Goal: Task Accomplishment & Management: Manage account settings

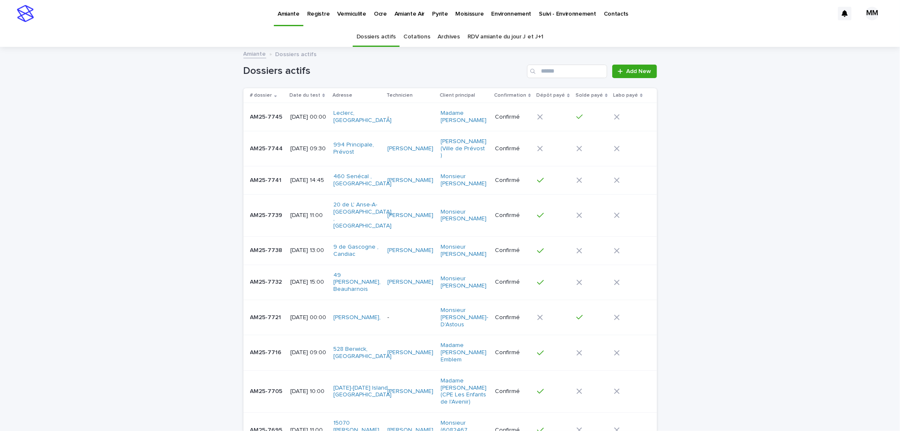
click at [302, 279] on p "[DATE] 15:00" at bounding box center [308, 282] width 36 height 7
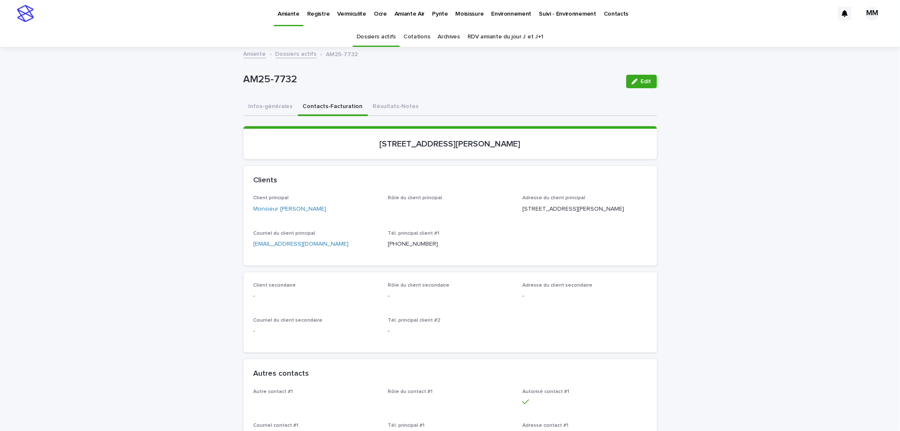
scroll to position [797, 0]
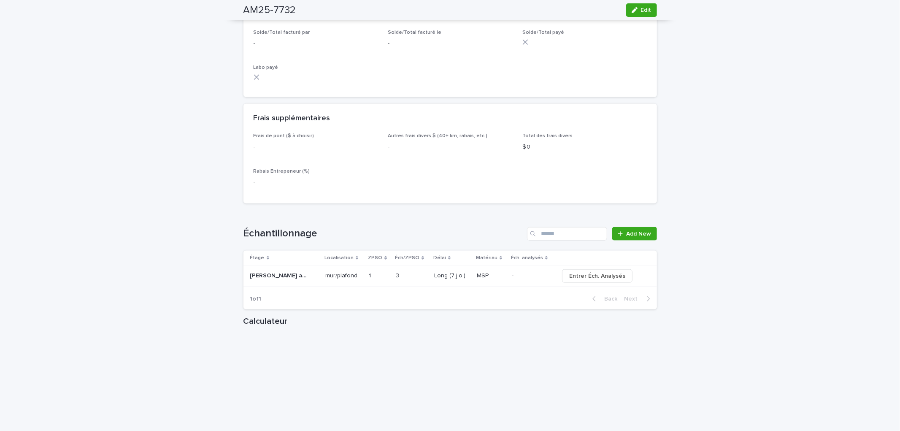
click at [509, 284] on td "- -" at bounding box center [532, 275] width 47 height 21
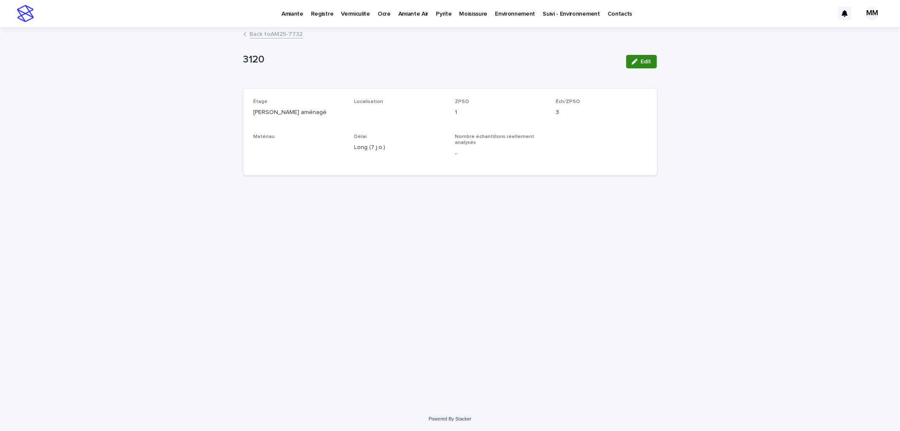
click at [643, 61] on span "Edit" at bounding box center [646, 62] width 11 height 6
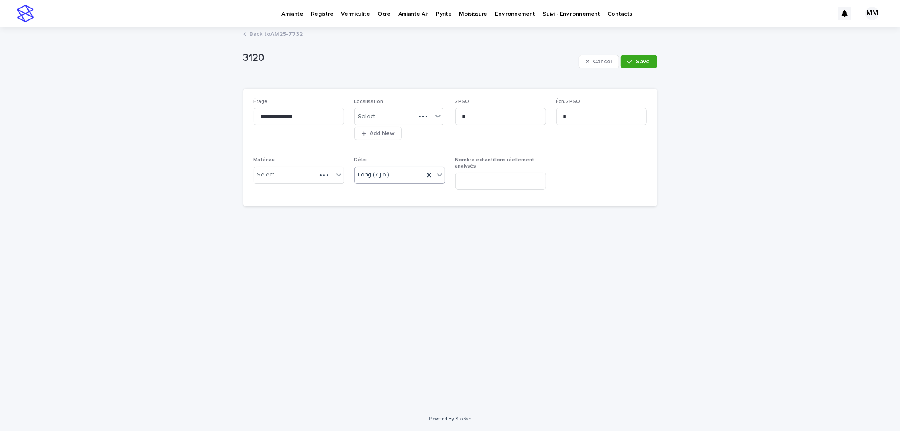
click at [403, 175] on div "Long (7 j.o.)" at bounding box center [389, 175] width 69 height 14
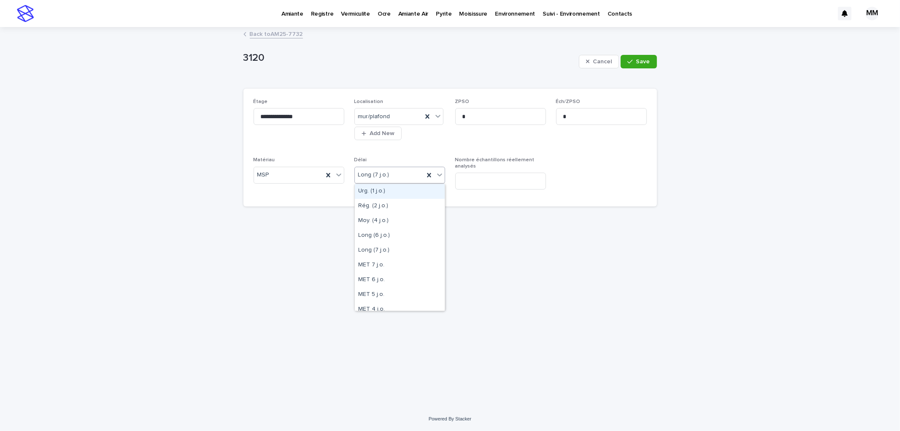
click at [659, 107] on div "**********" at bounding box center [450, 207] width 422 height 358
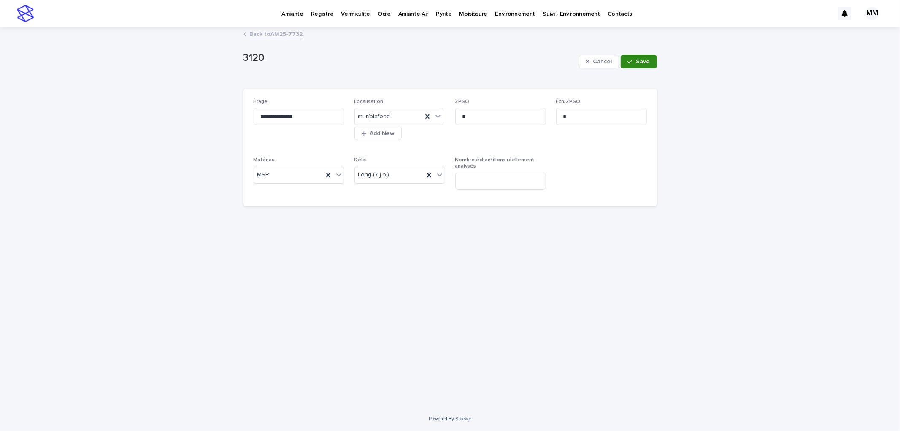
click at [651, 65] on button "Save" at bounding box center [639, 62] width 36 height 14
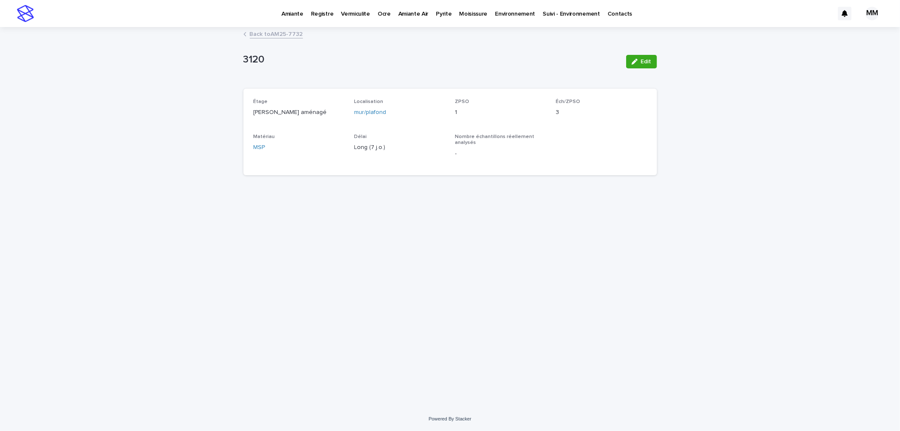
click at [255, 33] on link "Back to AM25-7732" at bounding box center [276, 34] width 53 height 10
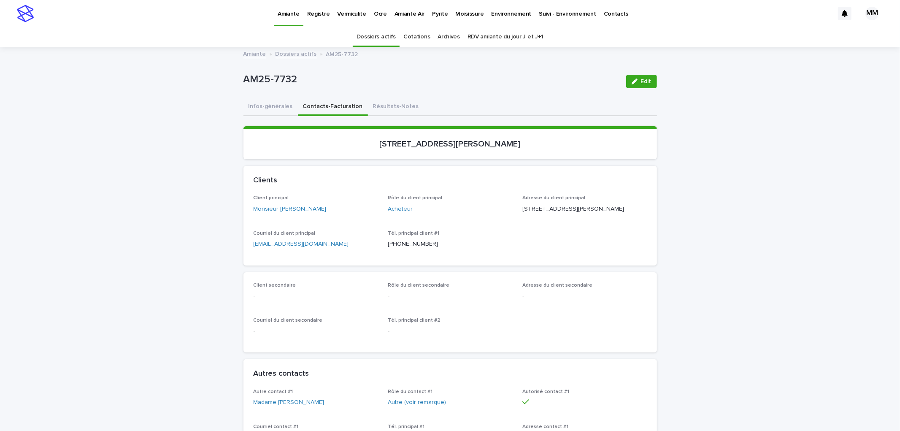
scroll to position [27, 0]
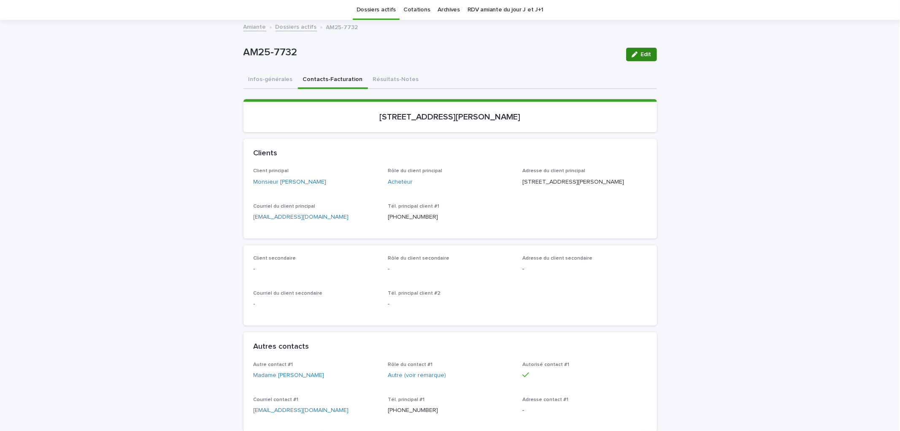
click at [647, 60] on button "Edit" at bounding box center [641, 55] width 31 height 14
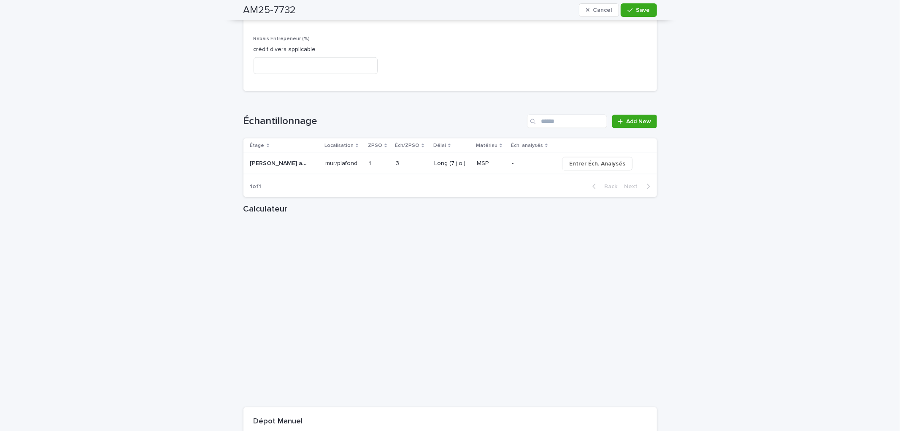
scroll to position [1306, 0]
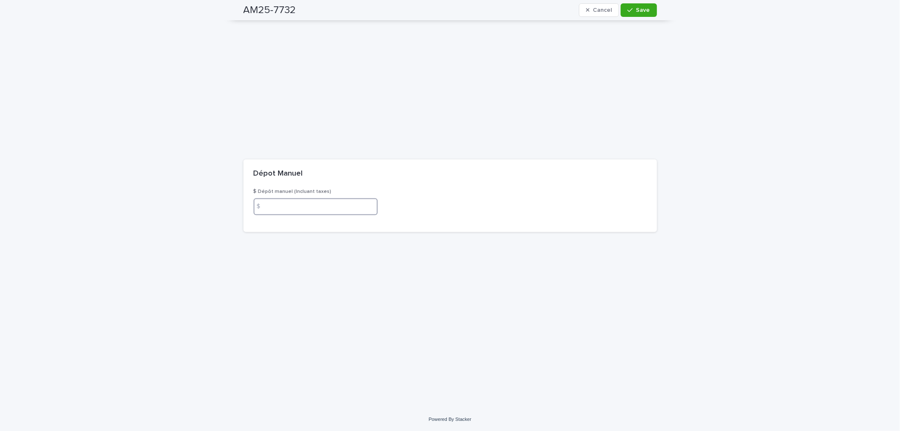
click at [319, 208] on input at bounding box center [316, 206] width 125 height 17
type input "******"
click at [629, 11] on icon "button" at bounding box center [630, 10] width 5 height 6
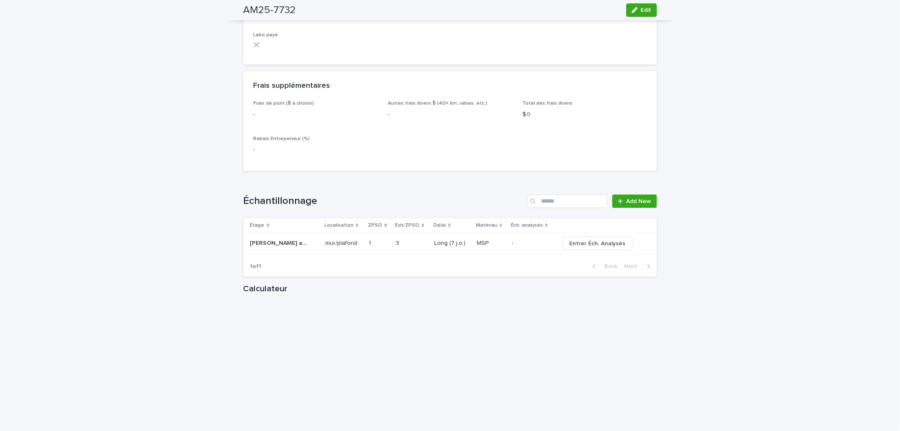
scroll to position [829, 0]
click at [431, 252] on td "Long (7 j.o.)" at bounding box center [452, 244] width 43 height 21
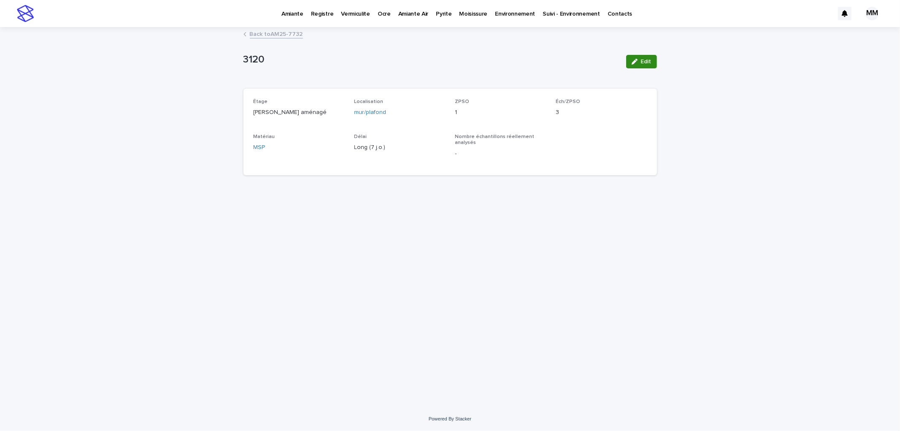
click at [644, 62] on span "Edit" at bounding box center [646, 62] width 11 height 6
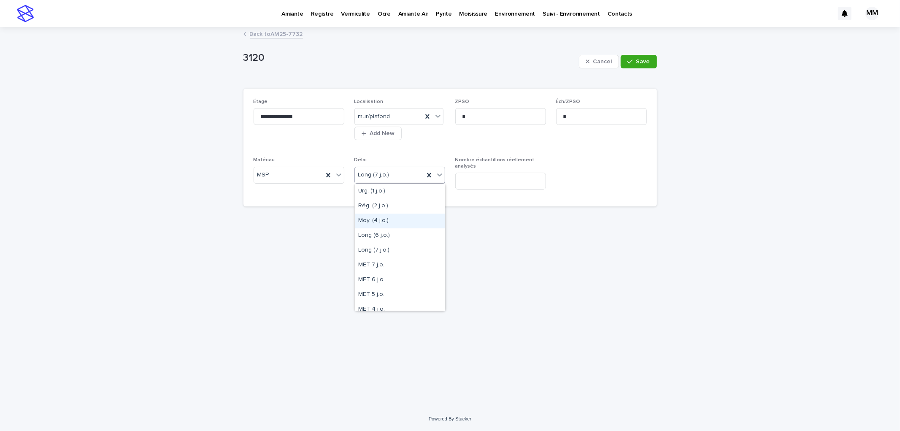
drag, startPoint x: 387, startPoint y: 174, endPoint x: 390, endPoint y: 230, distance: 55.4
click at [390, 225] on div "Moy. (4 j.o.)" at bounding box center [400, 221] width 90 height 15
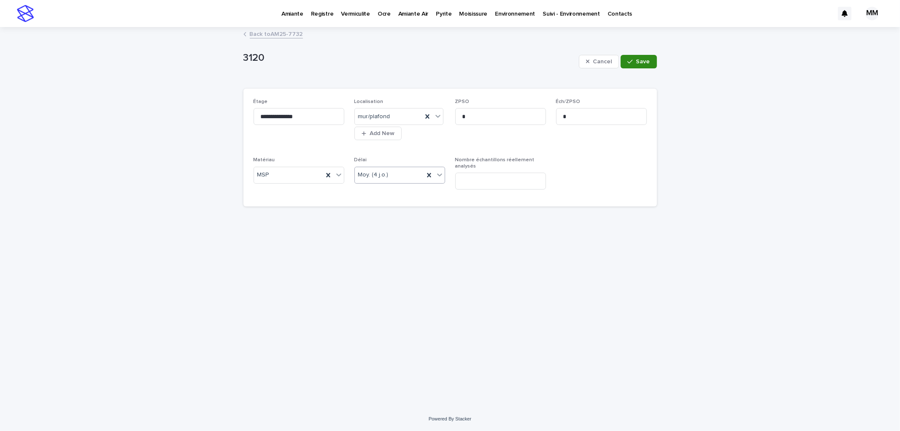
click at [642, 61] on span "Save" at bounding box center [644, 62] width 14 height 6
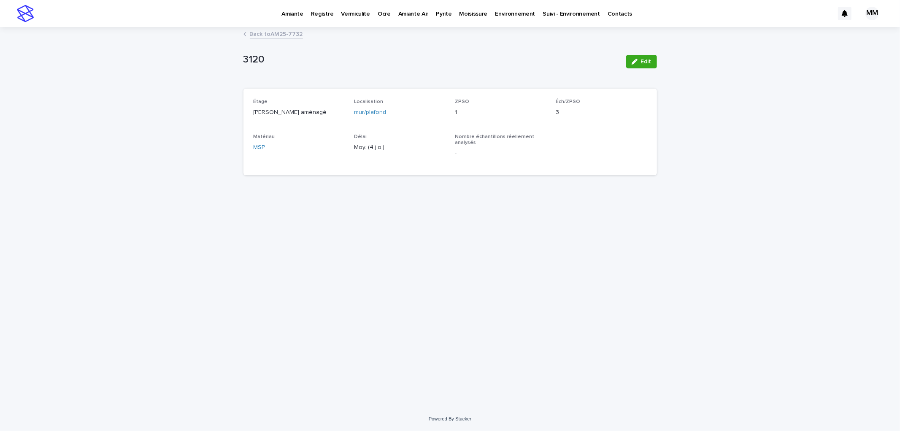
click at [277, 35] on link "Back to AM25-7732" at bounding box center [276, 34] width 53 height 10
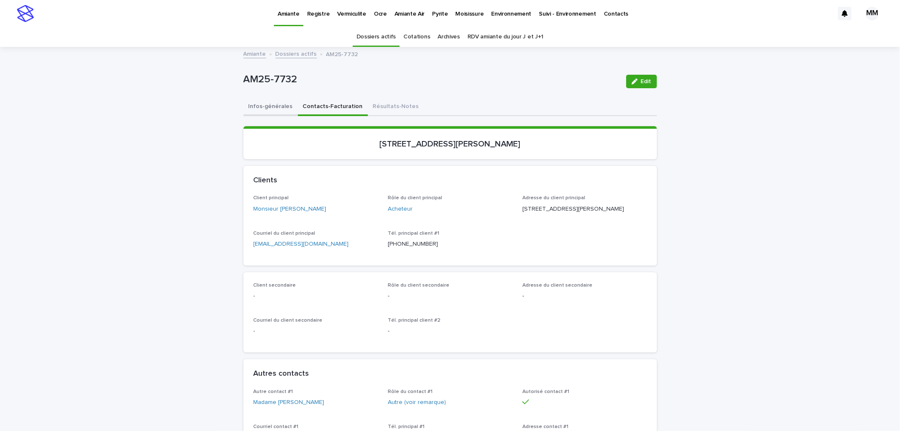
click at [263, 107] on button "Infos-générales" at bounding box center [271, 107] width 54 height 18
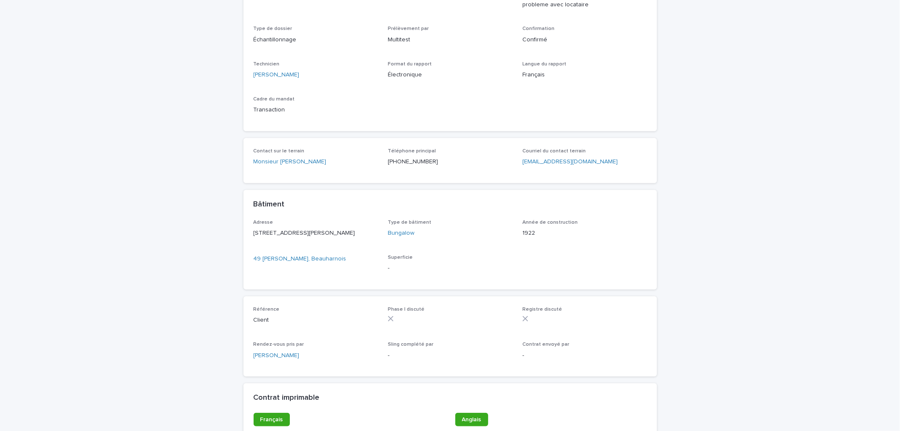
scroll to position [306, 0]
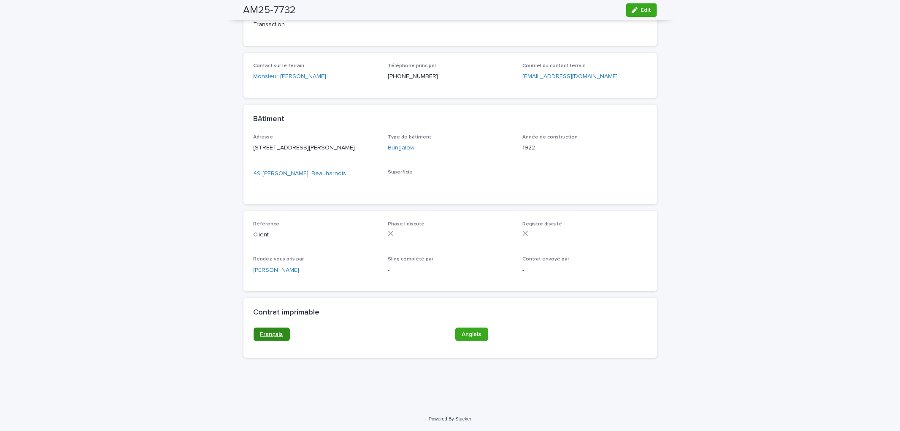
click at [266, 337] on span "Français" at bounding box center [271, 334] width 23 height 6
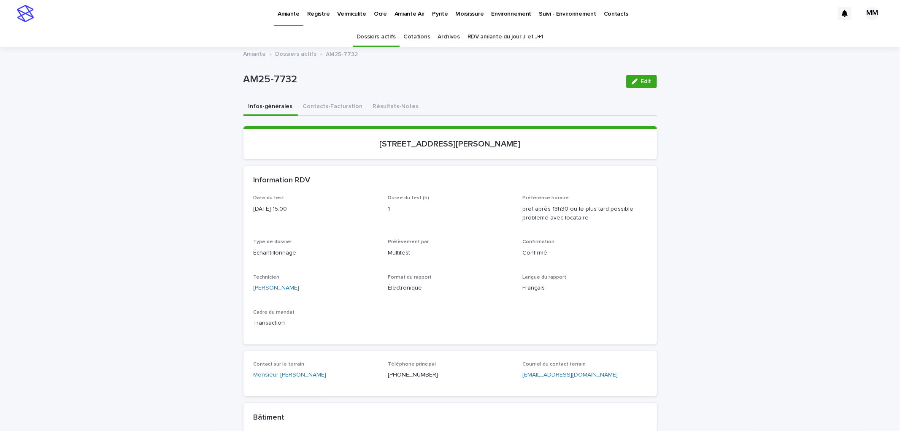
click at [372, 118] on div "Loading... Saving… Loading... Saving… [STREET_ADDRESS][PERSON_NAME] Loading... …" at bounding box center [451, 390] width 414 height 545
drag, startPoint x: 372, startPoint y: 112, endPoint x: 653, endPoint y: 78, distance: 283.7
click at [373, 112] on button "Résultats-Notes" at bounding box center [396, 107] width 56 height 18
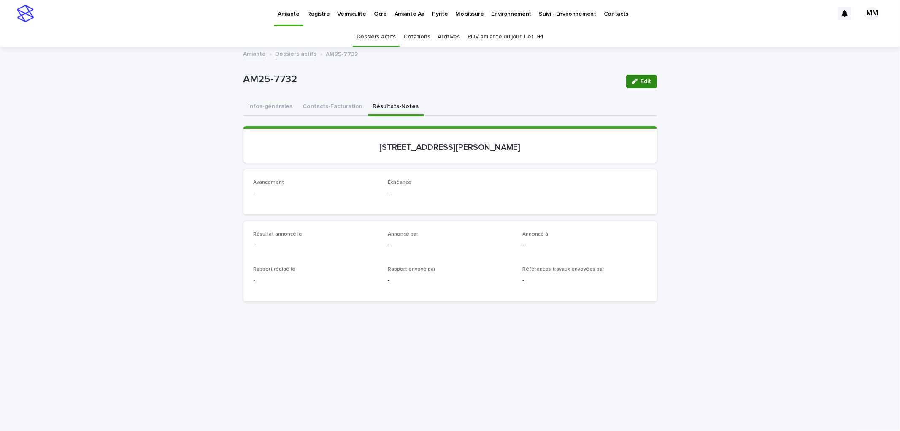
click at [646, 79] on span "Edit" at bounding box center [646, 82] width 11 height 6
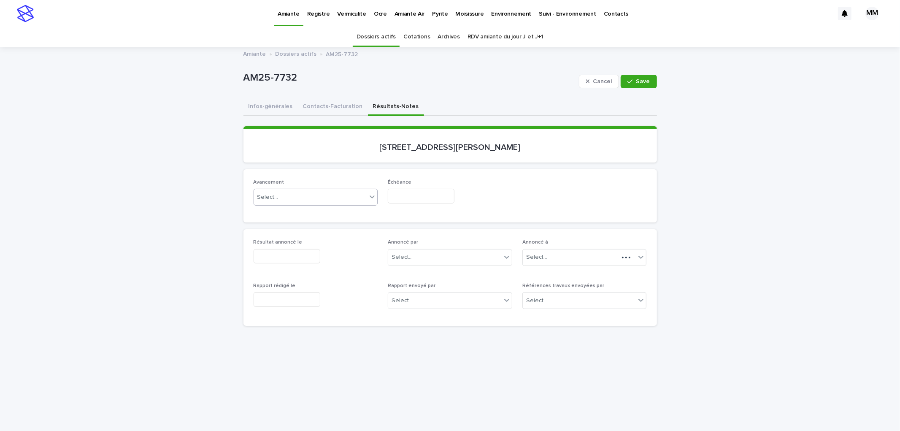
click at [291, 197] on div "Select..." at bounding box center [310, 197] width 113 height 14
click at [292, 215] on div "en-attente" at bounding box center [312, 212] width 124 height 15
click at [414, 197] on input "text" at bounding box center [421, 196] width 67 height 15
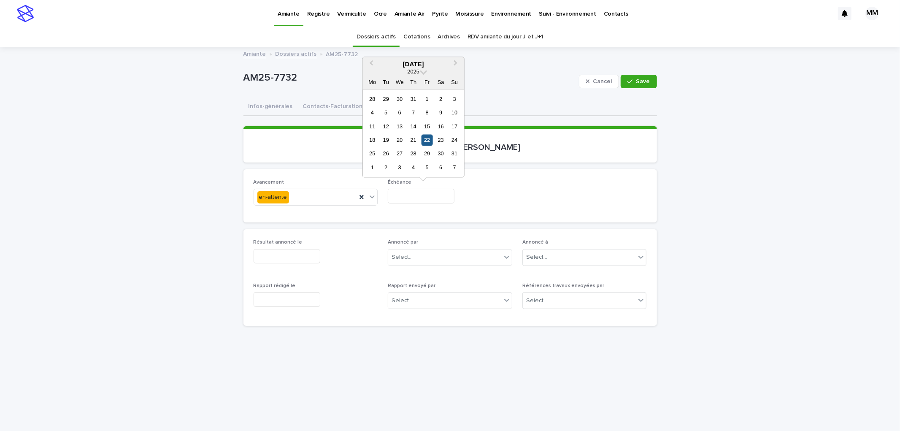
click at [429, 140] on div "22" at bounding box center [427, 139] width 11 height 11
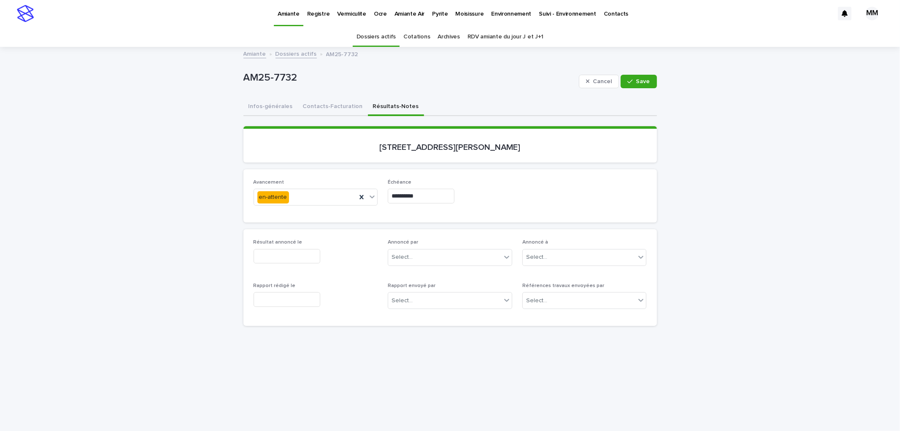
click at [467, 194] on div "**********" at bounding box center [450, 196] width 125 height 15
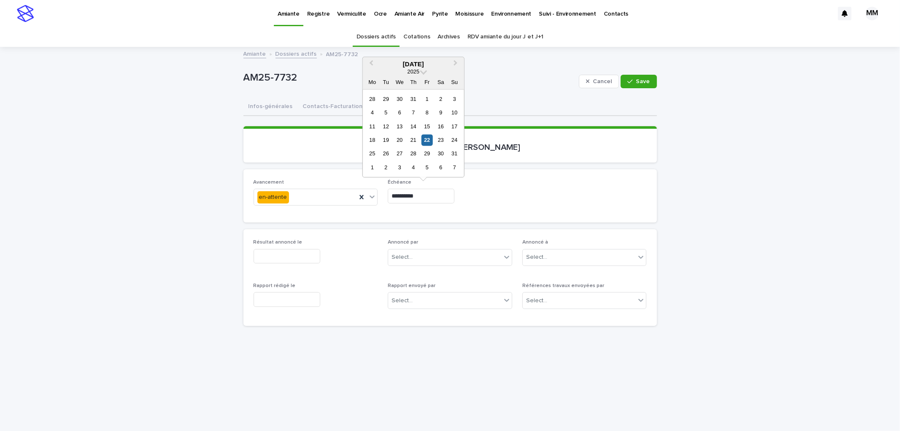
click at [441, 193] on input "**********" at bounding box center [421, 196] width 67 height 15
click at [402, 154] on div "27" at bounding box center [399, 153] width 11 height 11
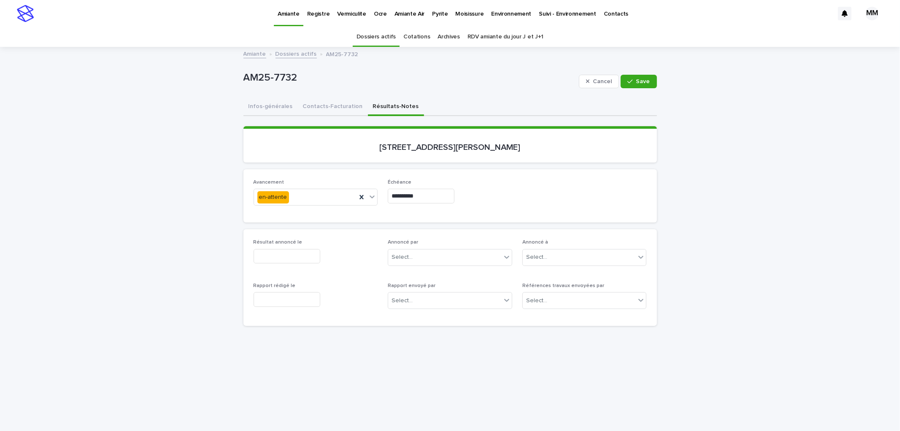
type input "**********"
click at [498, 193] on div "**********" at bounding box center [450, 196] width 125 height 15
click at [631, 81] on div "button" at bounding box center [632, 82] width 8 height 6
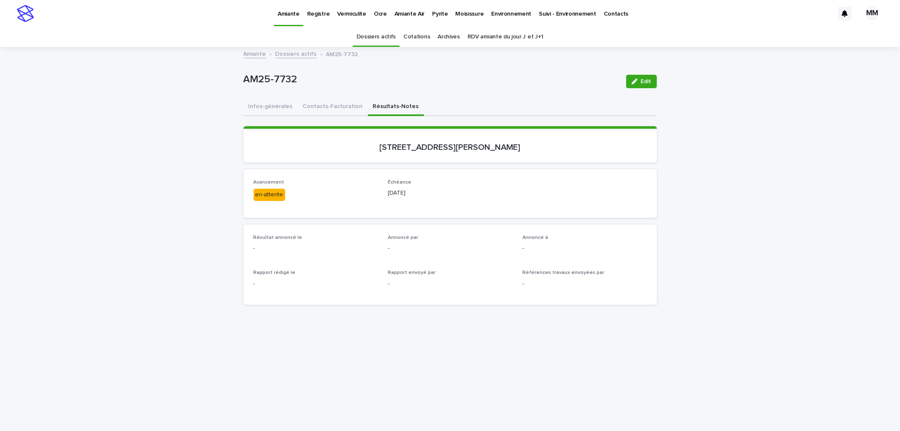
click at [252, 49] on link "Amiante" at bounding box center [255, 54] width 23 height 10
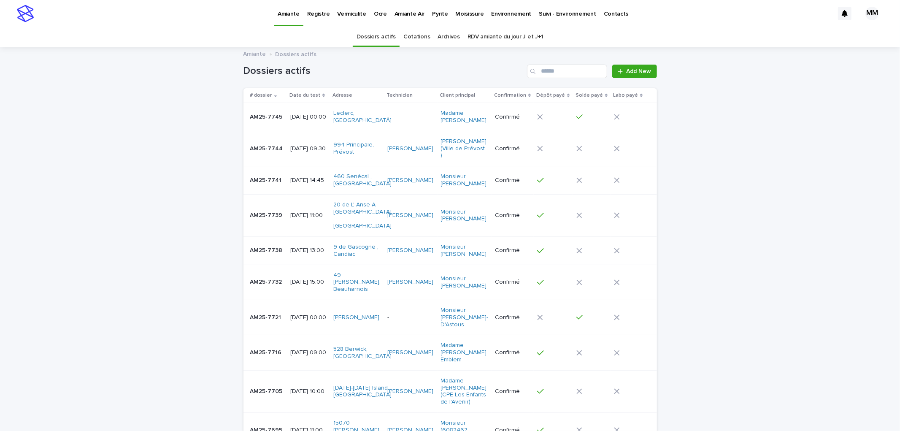
click at [702, 267] on div "Loading... Saving… Loading... Saving… Dossiers actifs Add New # dossier Date du…" at bounding box center [450, 298] width 900 height 500
click at [455, 17] on p "Moisissure" at bounding box center [469, 9] width 28 height 18
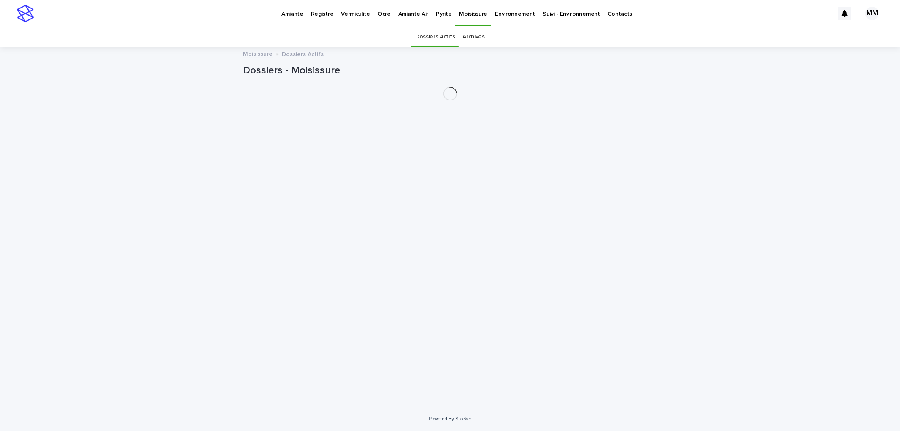
drag, startPoint x: 453, startPoint y: 17, endPoint x: 516, endPoint y: 14, distance: 62.5
click at [516, 14] on p "Environnement" at bounding box center [515, 9] width 40 height 18
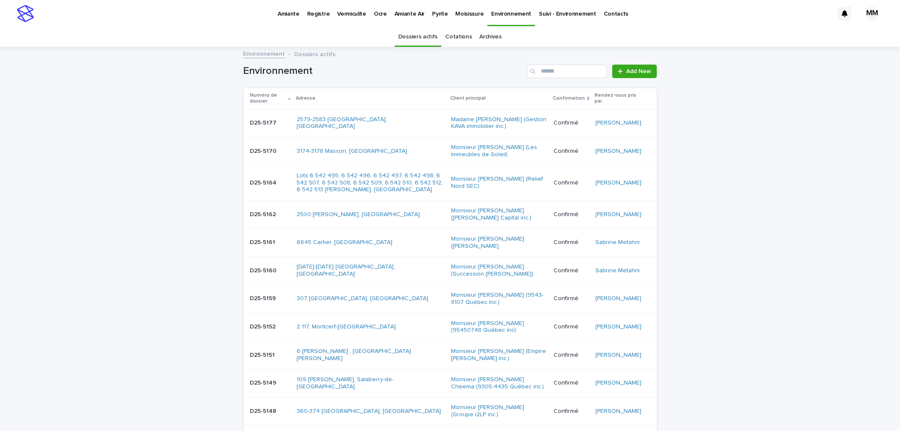
click at [450, 36] on link "Cotations" at bounding box center [458, 37] width 27 height 20
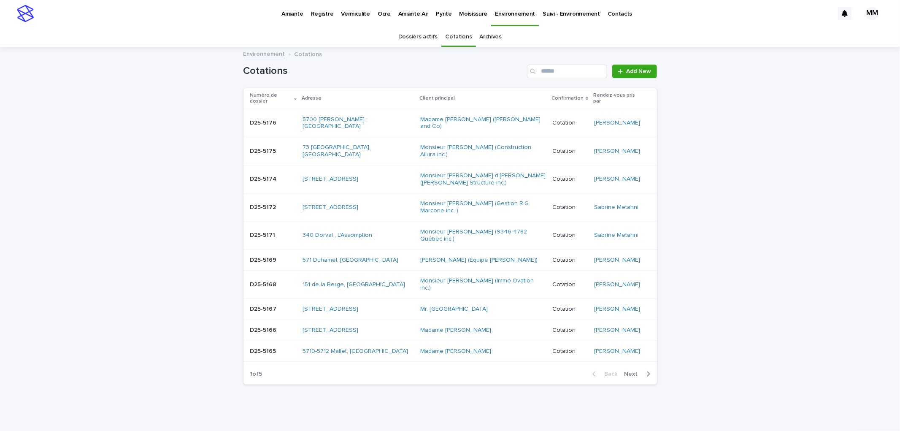
click at [267, 174] on p "D25-5174" at bounding box center [264, 178] width 28 height 9
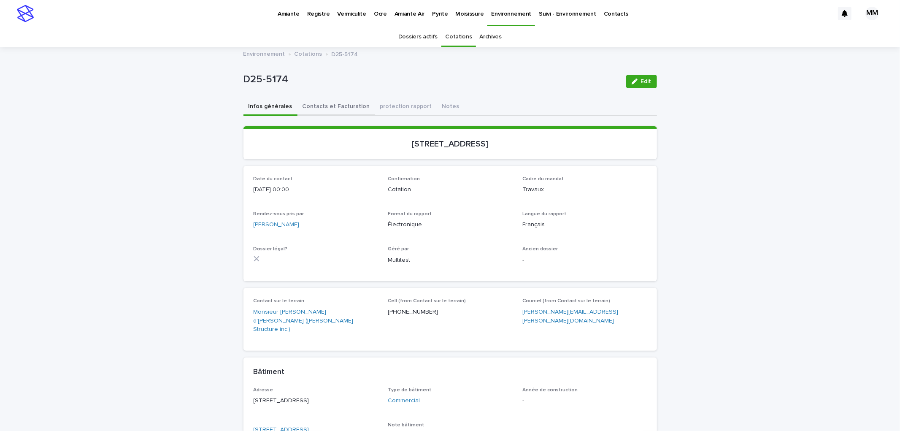
click at [319, 110] on button "Contacts et Facturation" at bounding box center [337, 107] width 78 height 18
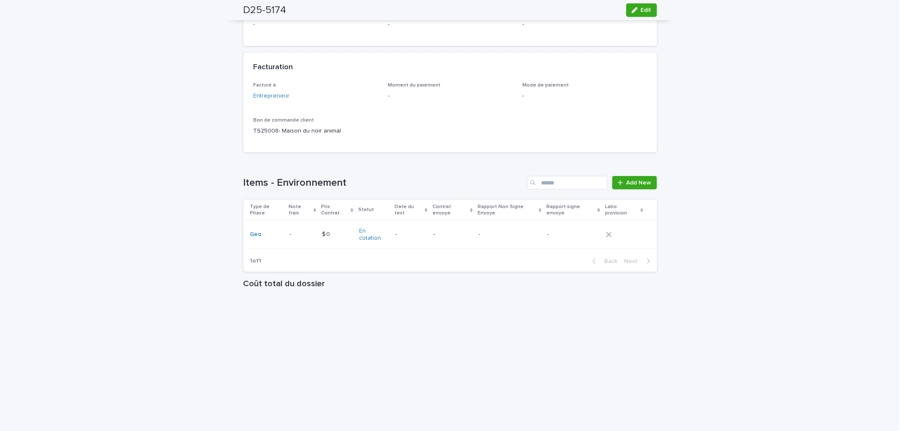
scroll to position [635, 0]
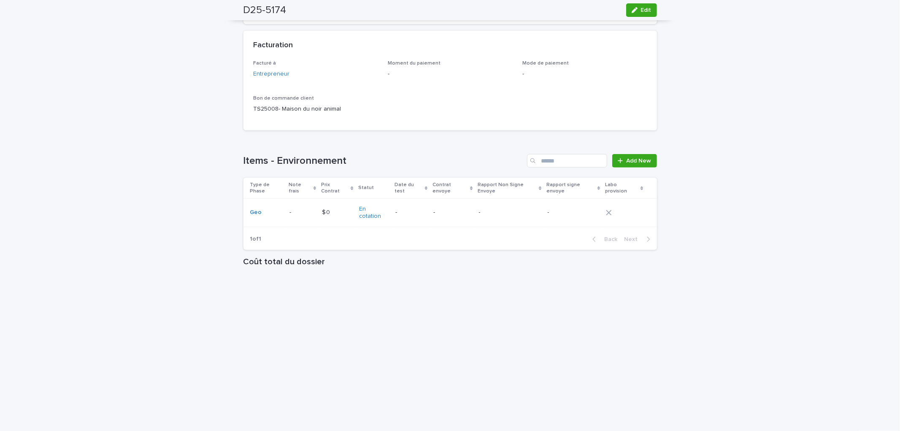
click at [492, 209] on p "-" at bounding box center [510, 212] width 62 height 7
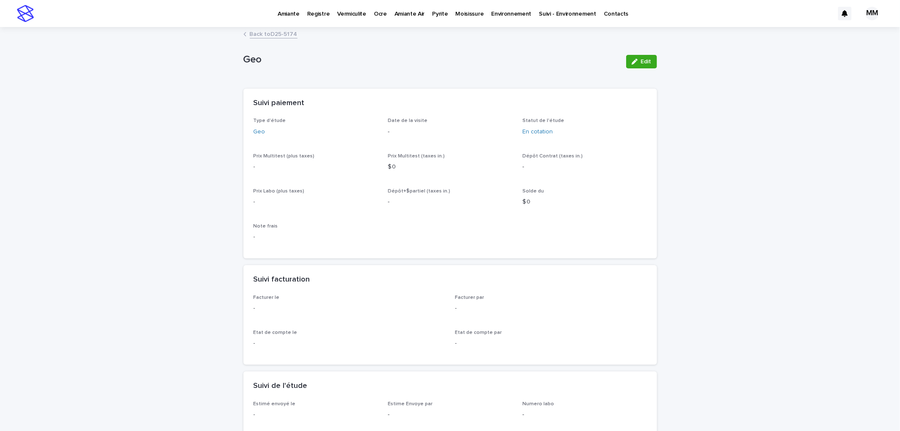
drag, startPoint x: 643, startPoint y: 65, endPoint x: 356, endPoint y: 167, distance: 304.3
click at [643, 65] on button "Edit" at bounding box center [641, 62] width 31 height 14
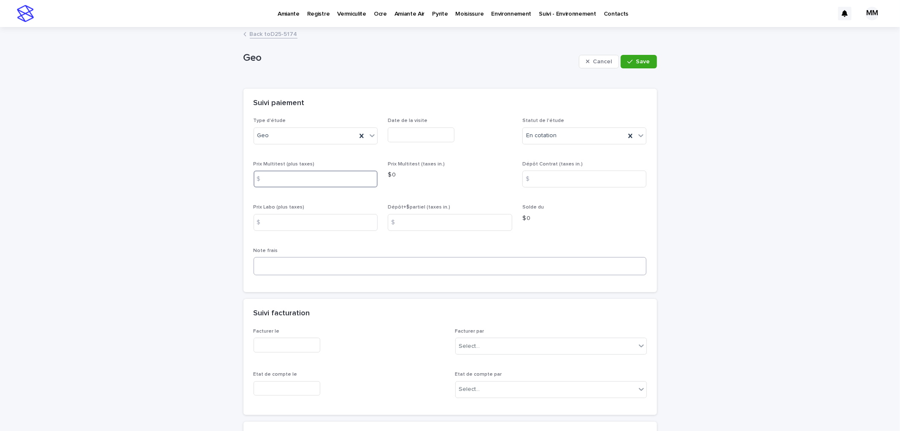
drag, startPoint x: 297, startPoint y: 185, endPoint x: 284, endPoint y: 263, distance: 79.7
click at [297, 185] on input at bounding box center [316, 179] width 125 height 17
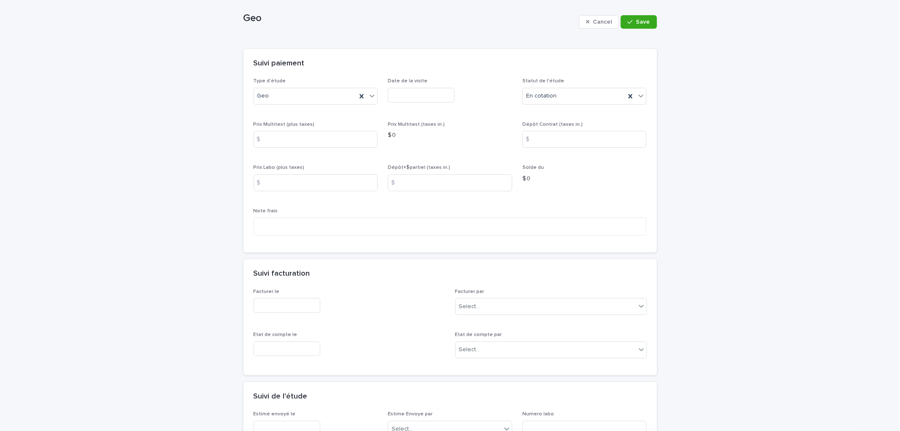
scroll to position [94, 0]
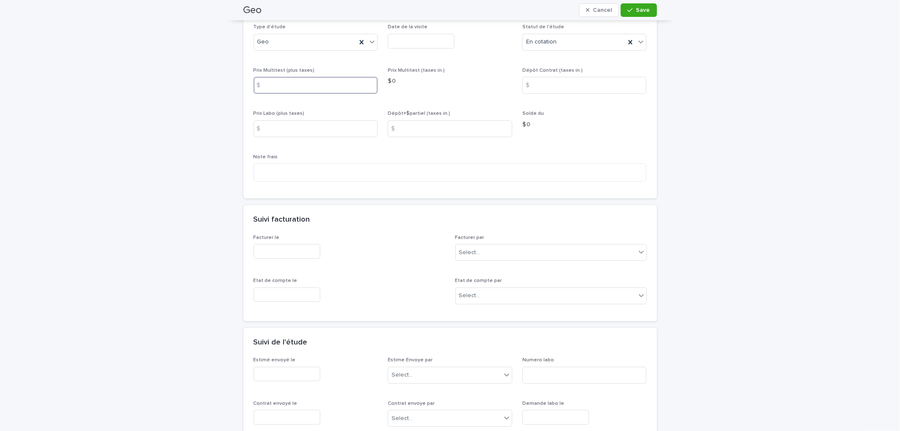
click at [294, 86] on input at bounding box center [316, 85] width 125 height 17
click at [302, 140] on div "Prix Labo (plus taxes) $" at bounding box center [316, 127] width 125 height 33
click at [276, 125] on input at bounding box center [316, 128] width 125 height 17
type input "*******"
click at [300, 81] on input at bounding box center [316, 85] width 125 height 17
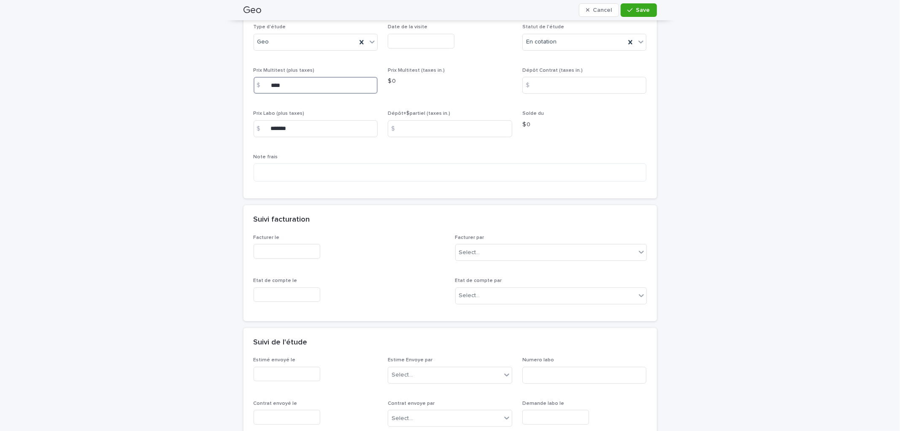
type input "****"
click at [496, 85] on p "$ 0" at bounding box center [450, 81] width 125 height 9
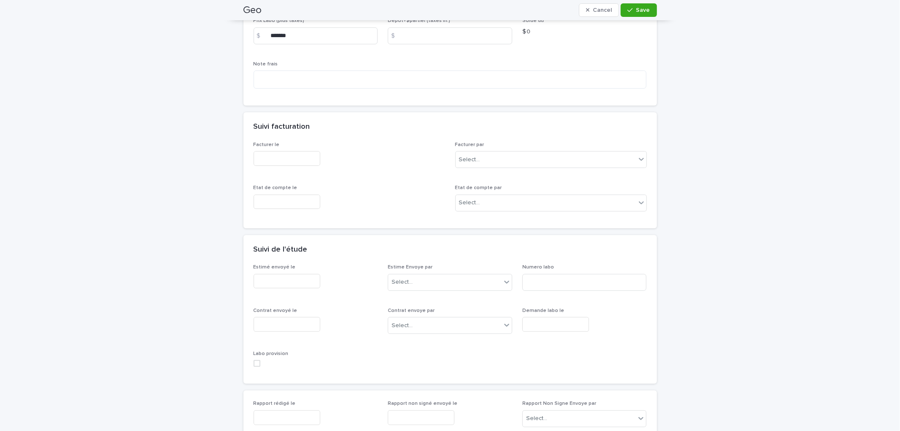
scroll to position [187, 0]
click at [639, 12] on span "Save" at bounding box center [644, 10] width 14 height 6
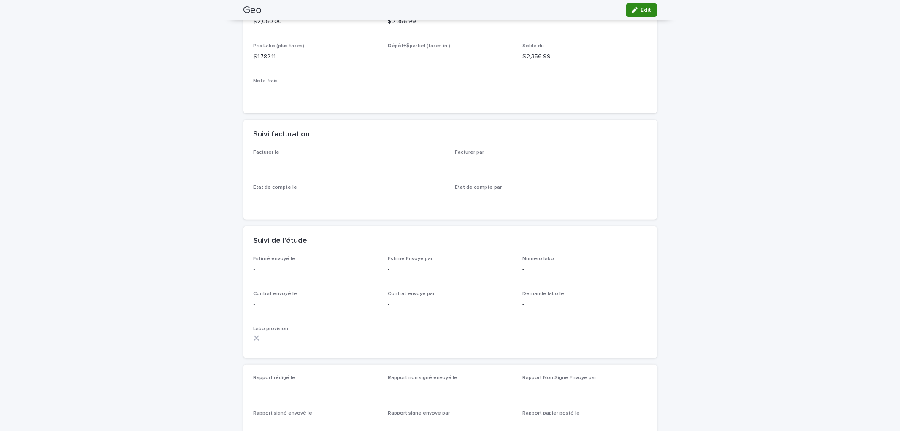
click at [637, 14] on button "Edit" at bounding box center [641, 10] width 31 height 14
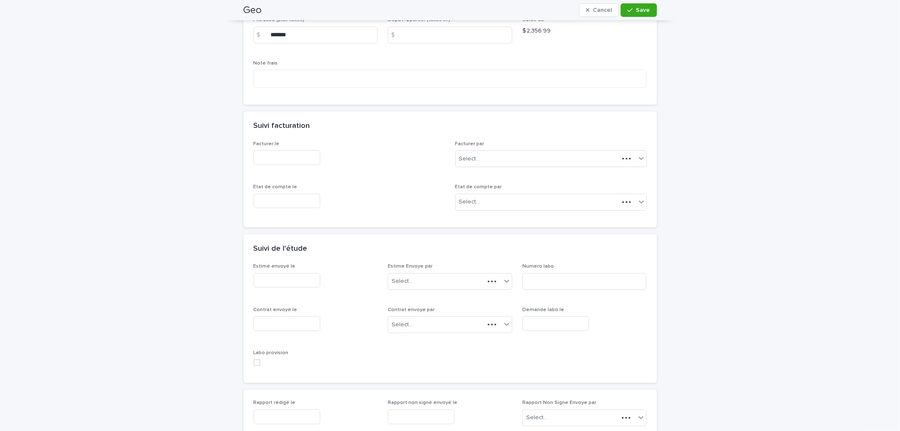
click at [290, 321] on input "text" at bounding box center [287, 323] width 67 height 15
click at [291, 274] on div "18 19 20 21 22 23 24" at bounding box center [279, 268] width 96 height 14
click at [291, 268] on div "22" at bounding box center [292, 268] width 11 height 11
type input "**********"
click at [388, 318] on div "Select..." at bounding box center [450, 324] width 125 height 17
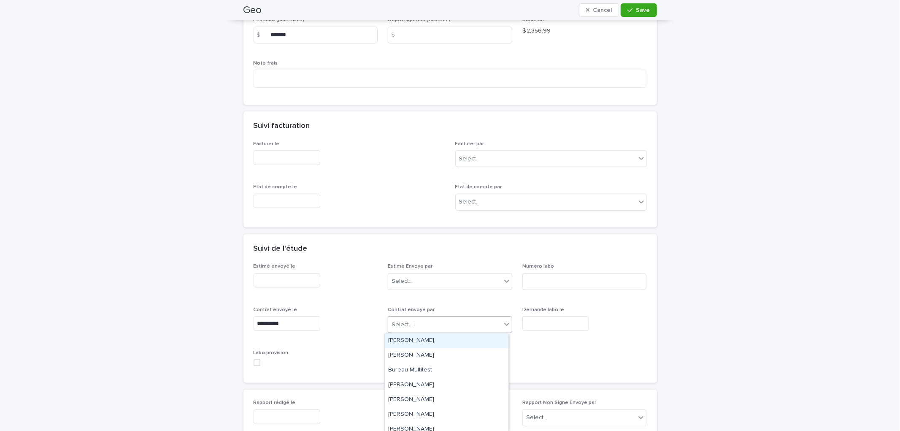
type input "**"
click at [406, 340] on div "[PERSON_NAME]" at bounding box center [447, 340] width 124 height 15
click at [549, 284] on input at bounding box center [585, 281] width 125 height 17
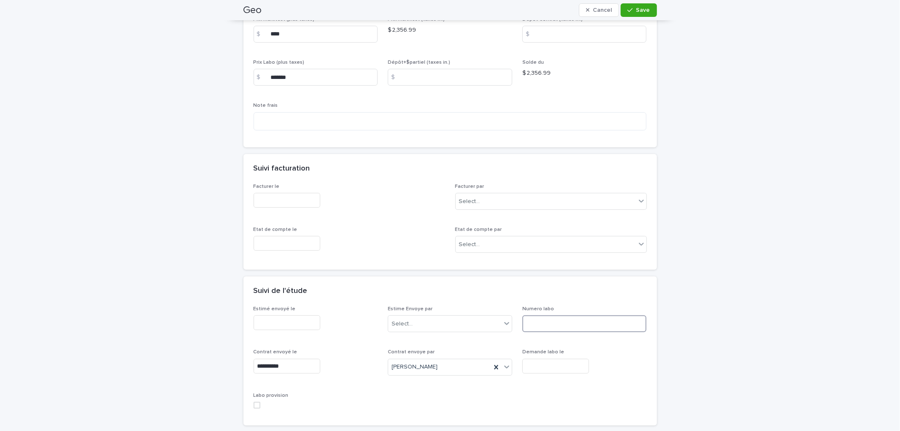
scroll to position [209, 0]
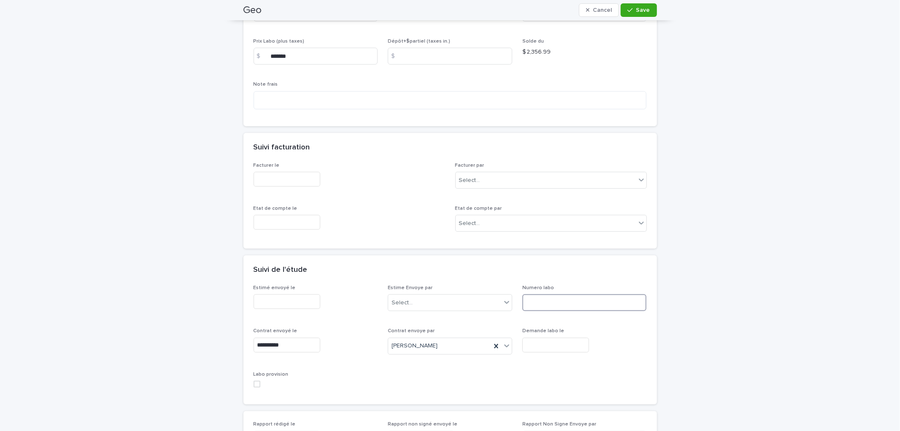
click at [591, 303] on input at bounding box center [585, 302] width 125 height 17
type input "******"
click at [648, 8] on button "Save" at bounding box center [639, 10] width 36 height 14
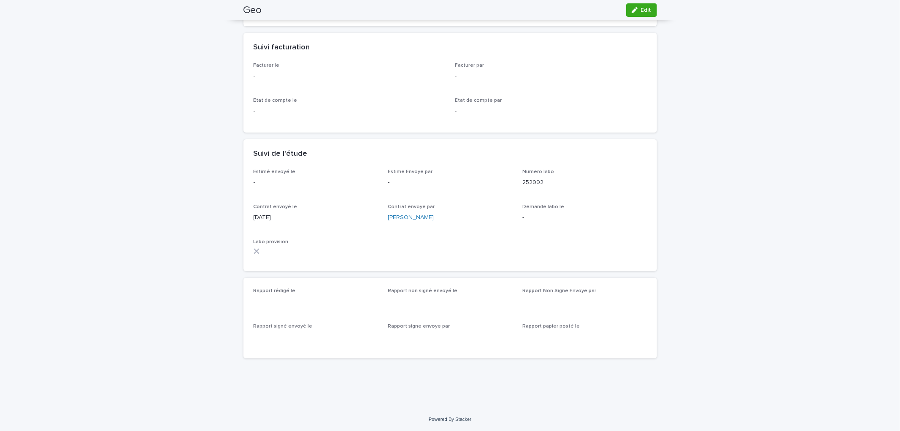
scroll to position [0, 0]
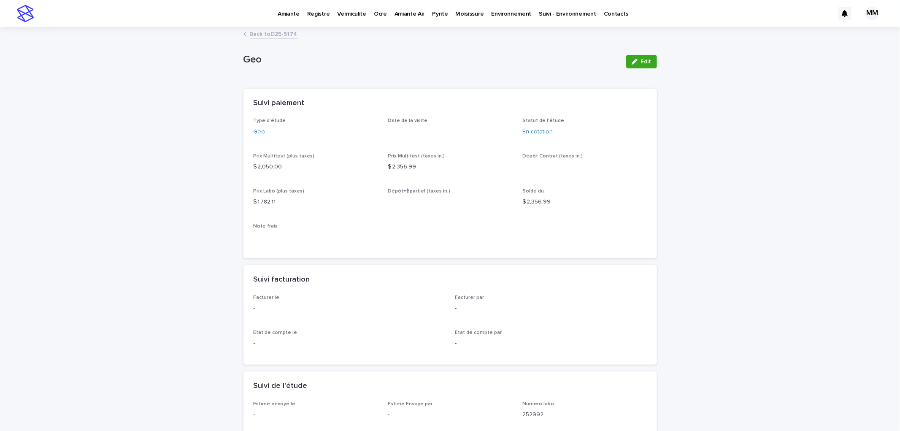
click at [645, 65] on button "Edit" at bounding box center [641, 62] width 31 height 14
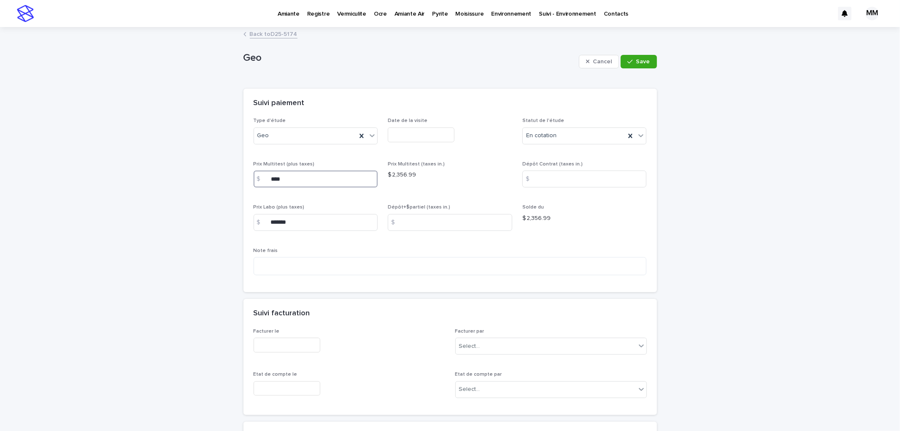
click at [288, 178] on input "****" at bounding box center [316, 179] width 125 height 17
type input "****"
click at [638, 57] on button "Save" at bounding box center [639, 62] width 36 height 14
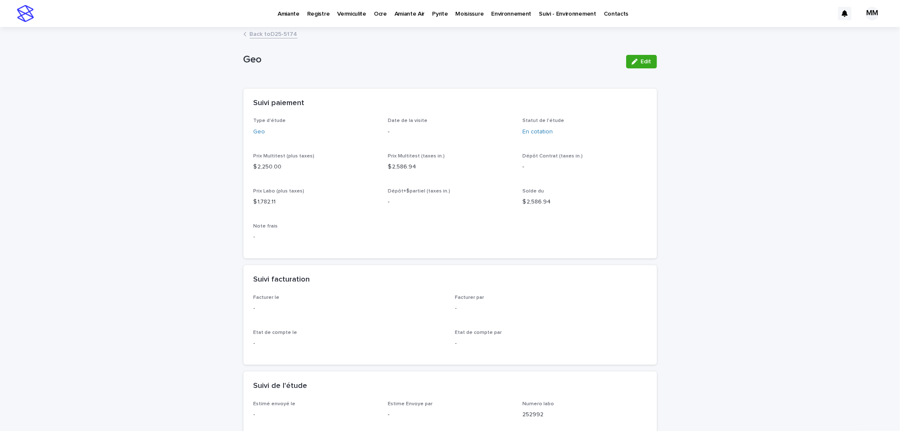
click at [281, 14] on p "Amiante" at bounding box center [289, 9] width 22 height 18
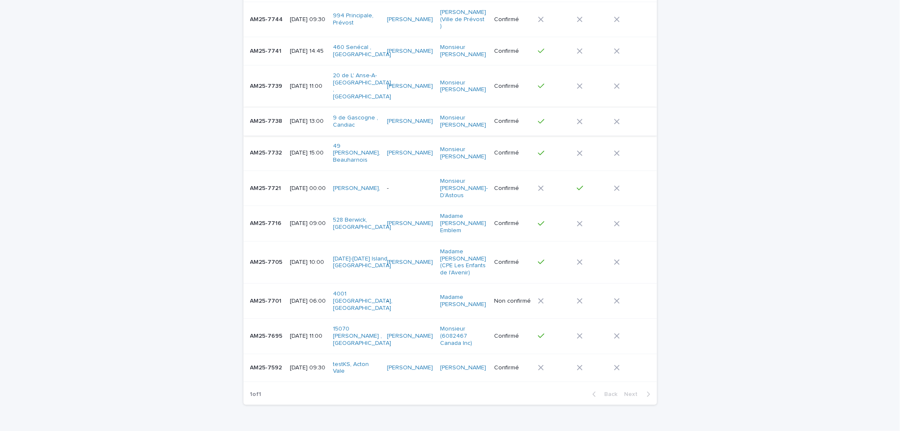
scroll to position [133, 0]
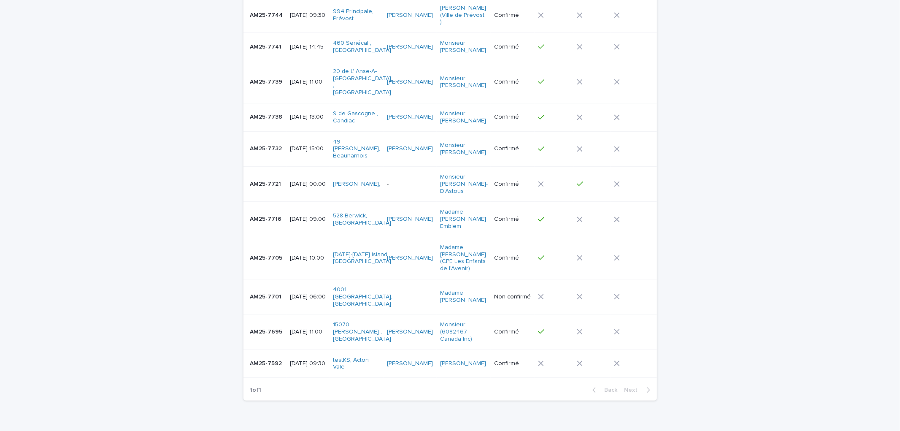
click at [263, 380] on p "1 of 1" at bounding box center [256, 390] width 25 height 21
click at [271, 253] on p "AM25-7705" at bounding box center [267, 257] width 34 height 9
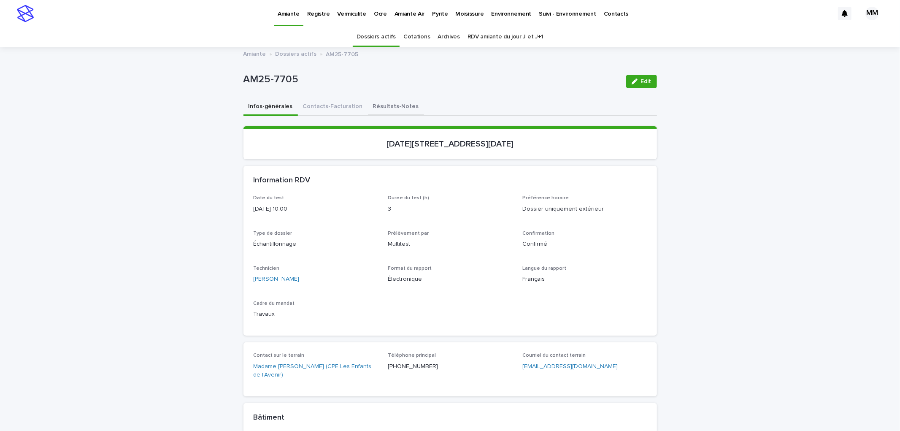
click at [378, 112] on button "Résultats-Notes" at bounding box center [396, 107] width 56 height 18
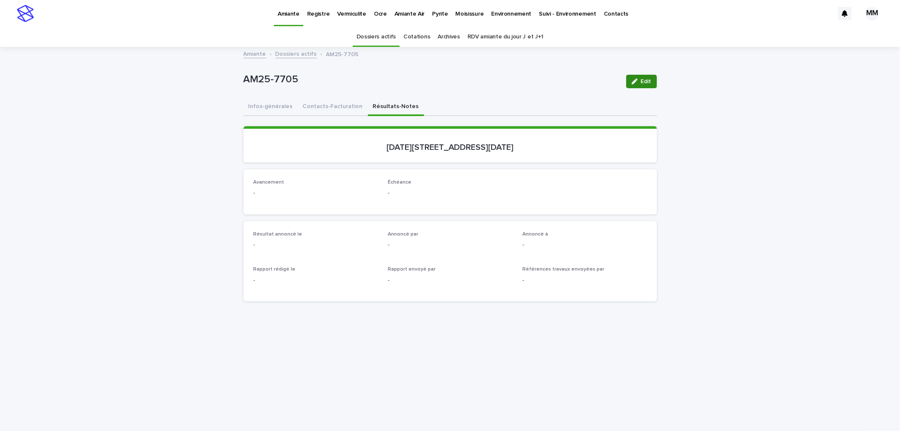
click at [647, 77] on button "Edit" at bounding box center [641, 82] width 31 height 14
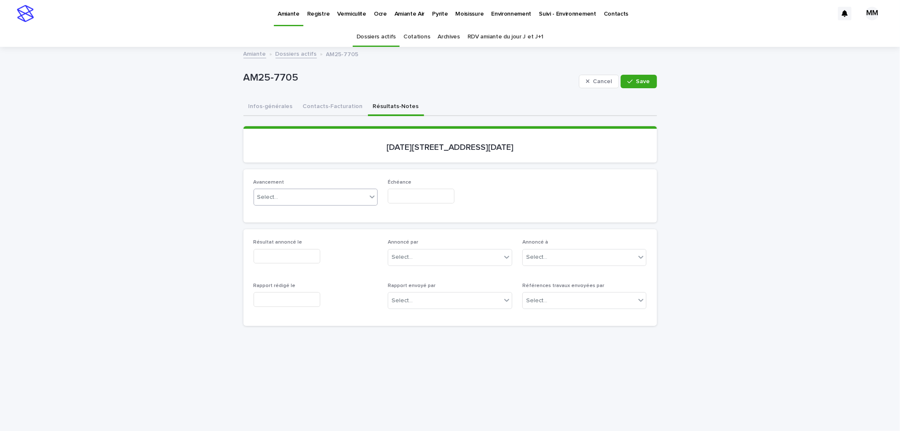
click at [296, 196] on div "Select..." at bounding box center [310, 197] width 113 height 14
click at [280, 219] on div "en-attente" at bounding box center [312, 212] width 124 height 15
click at [288, 195] on div "en-attente" at bounding box center [305, 197] width 103 height 14
click at [293, 230] on div "révision" at bounding box center [312, 227] width 124 height 15
click at [406, 189] on input "text" at bounding box center [421, 196] width 67 height 15
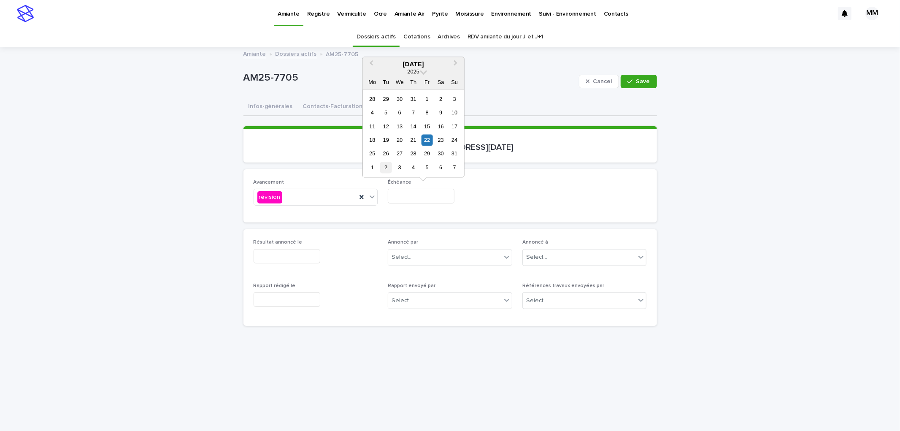
click at [385, 168] on div "2" at bounding box center [385, 167] width 11 height 11
type input "**********"
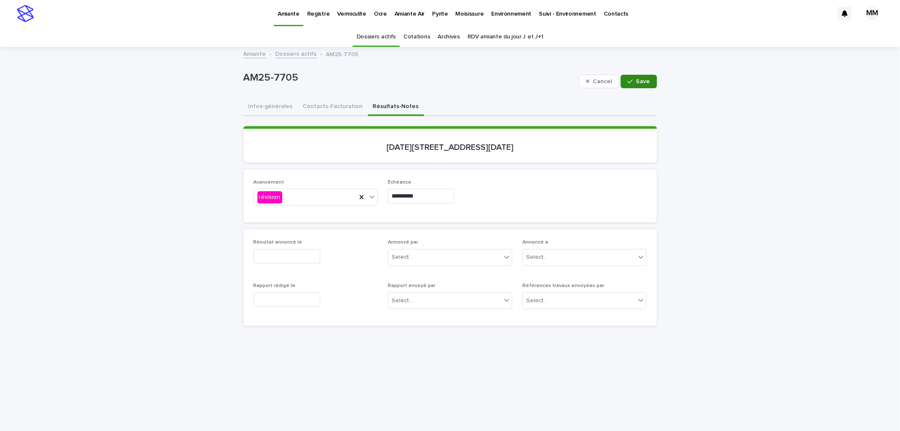
click at [637, 81] on span "Save" at bounding box center [644, 82] width 14 height 6
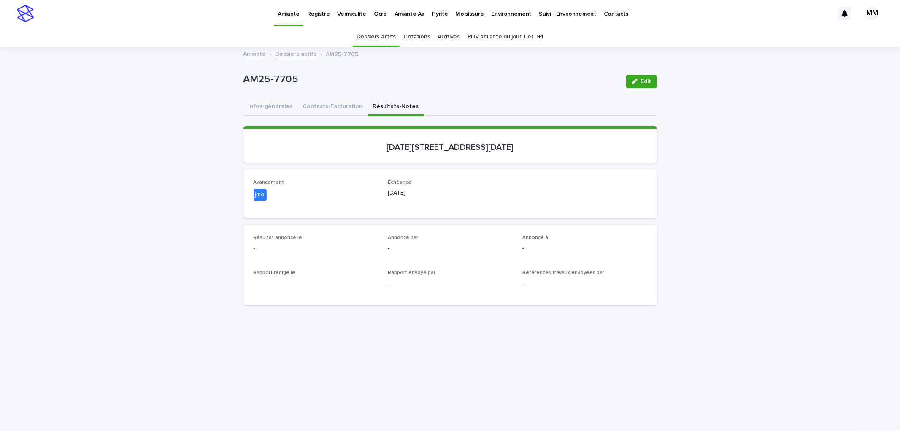
click at [488, 9] on div "Environnement" at bounding box center [512, 9] width 48 height 18
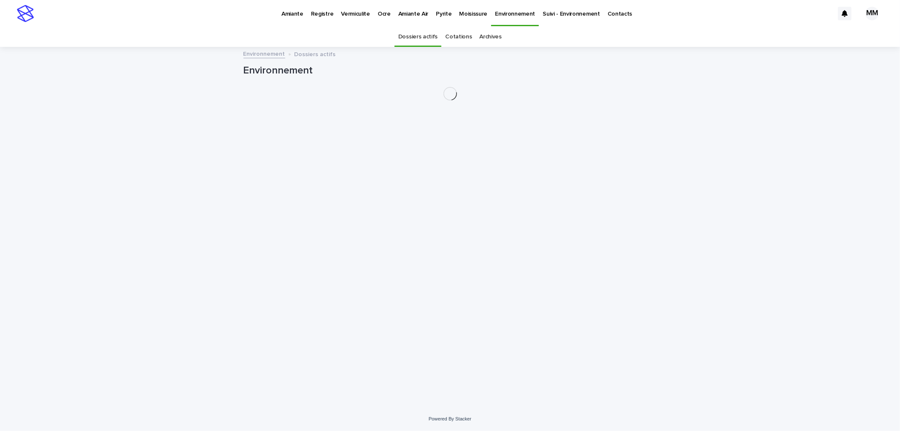
click at [474, 12] on p "Moisissure" at bounding box center [473, 9] width 28 height 18
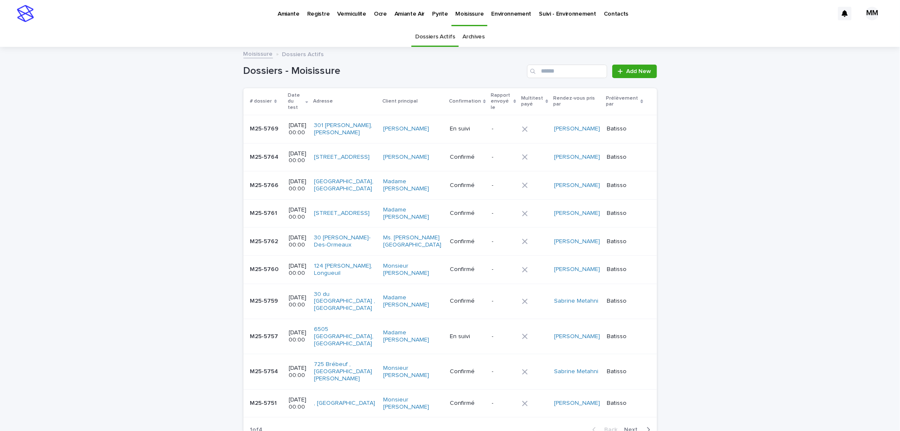
click at [469, 40] on link "Archives" at bounding box center [474, 37] width 22 height 20
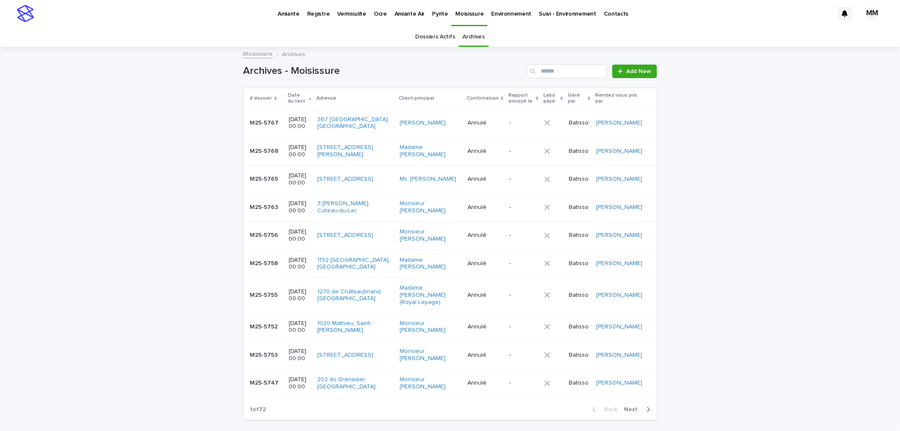
click at [311, 160] on div "[DATE] 00:00" at bounding box center [300, 151] width 22 height 21
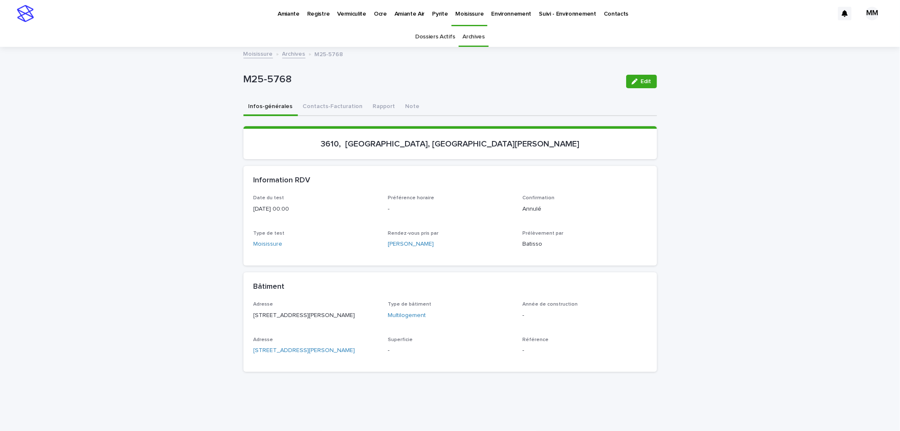
click at [500, 16] on p "Environnement" at bounding box center [511, 9] width 40 height 18
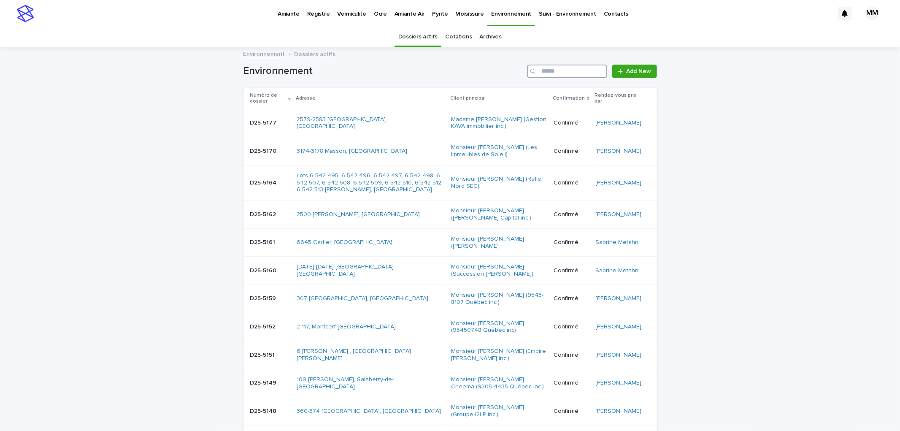
click at [569, 70] on input "Search" at bounding box center [567, 72] width 80 height 14
type input "********"
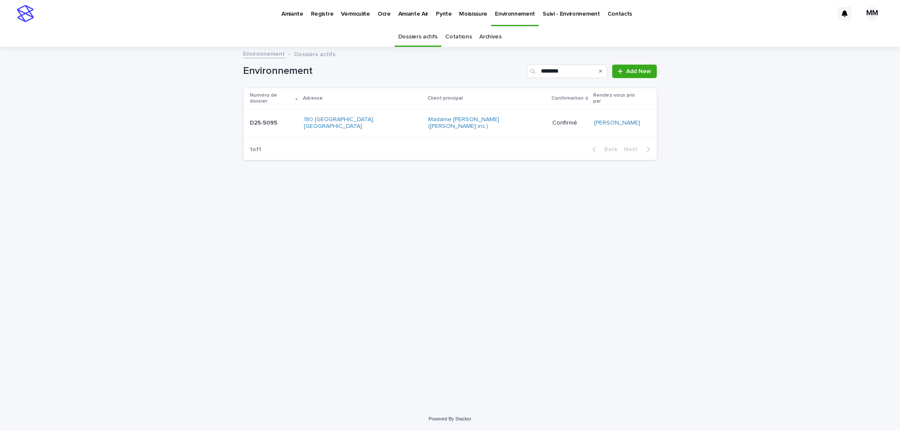
click at [293, 109] on td "D25-5095 D25-5095" at bounding box center [272, 123] width 57 height 28
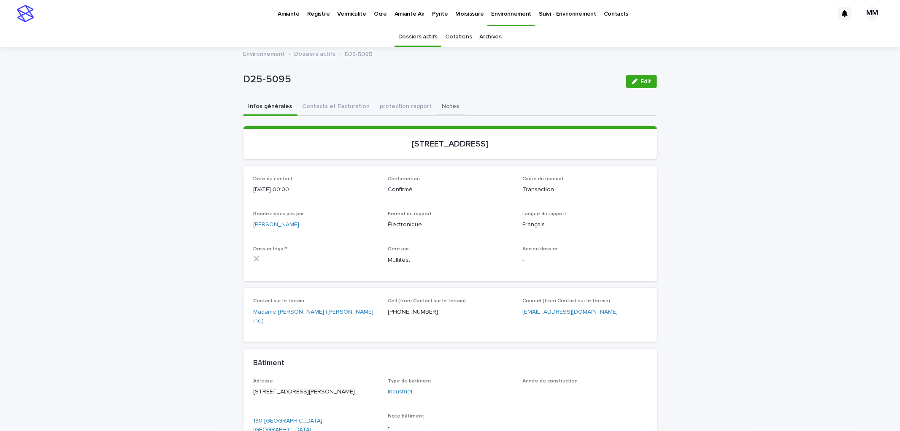
click at [421, 106] on div "Infos générales Contacts et Facturation protection rapport Notes" at bounding box center [451, 107] width 414 height 18
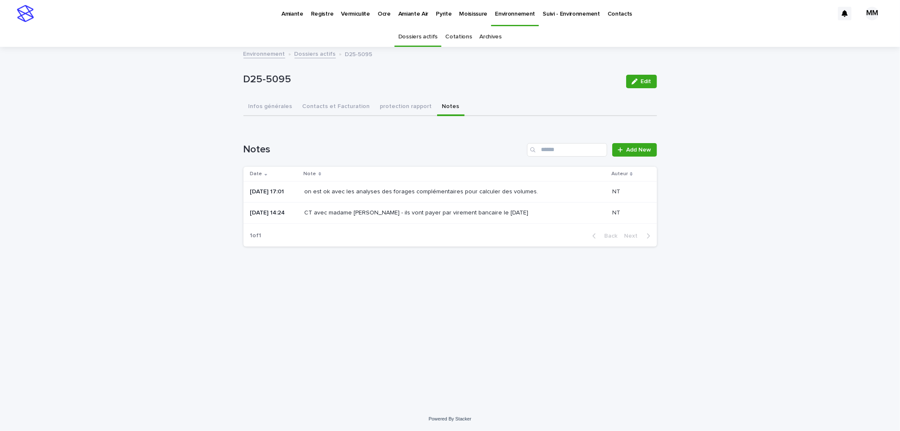
click at [288, 10] on p "Amiante" at bounding box center [293, 9] width 22 height 18
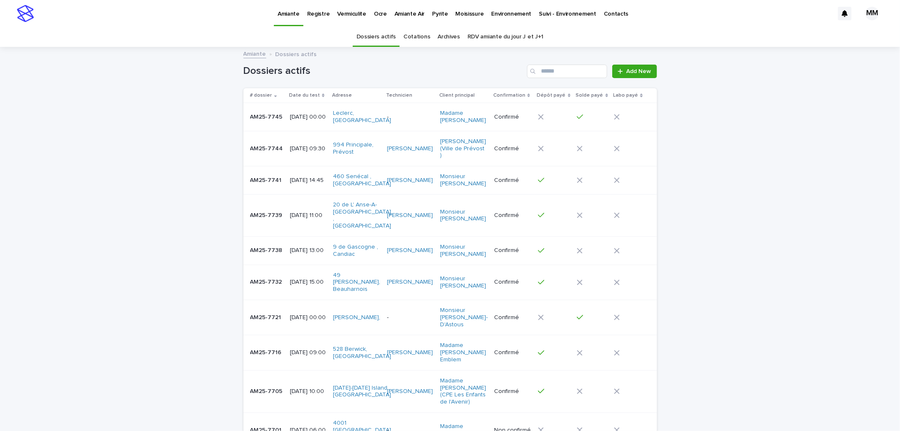
click at [444, 14] on div "Pyrite" at bounding box center [439, 9] width 23 height 18
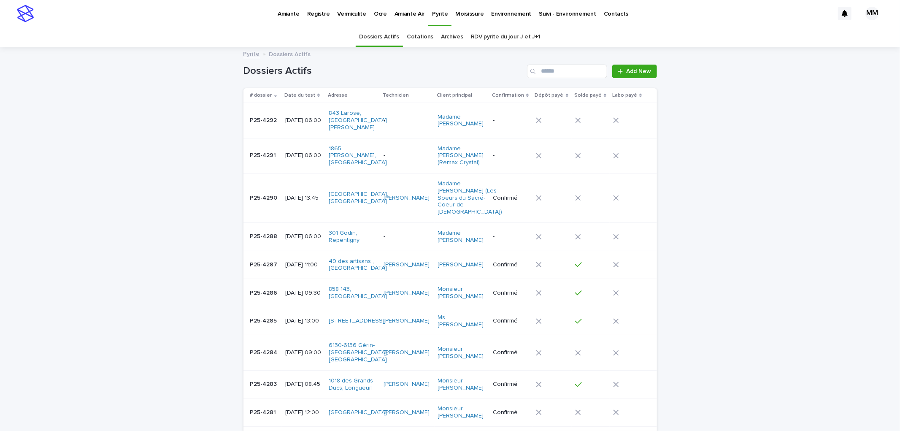
click at [467, 16] on p "Moisissure" at bounding box center [469, 9] width 28 height 18
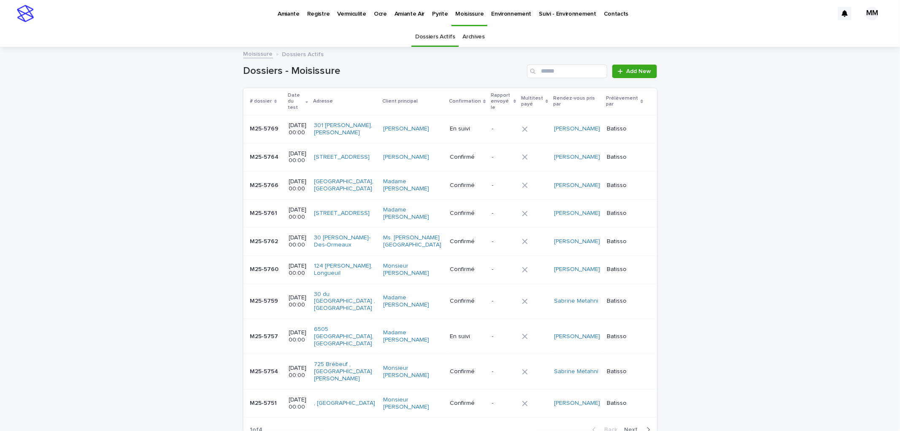
click at [467, 37] on link "Archives" at bounding box center [474, 37] width 22 height 20
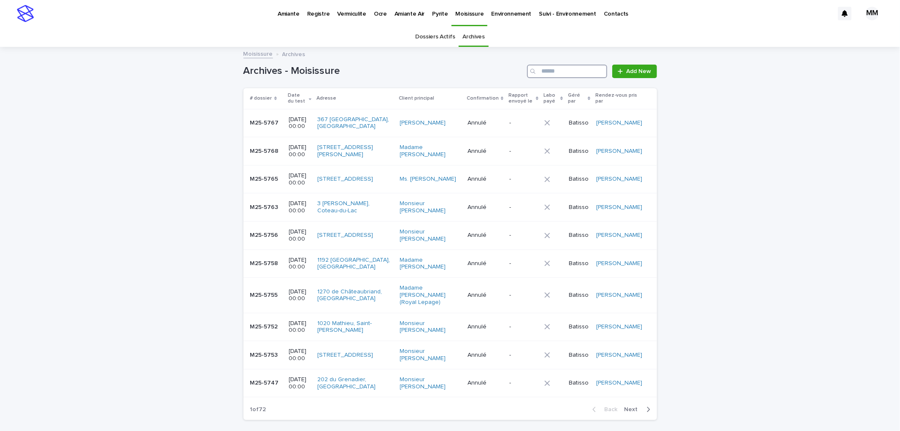
click at [556, 68] on input "Search" at bounding box center [567, 72] width 80 height 14
type input "****"
click at [286, 149] on td "[DATE] 00:00" at bounding box center [300, 151] width 29 height 28
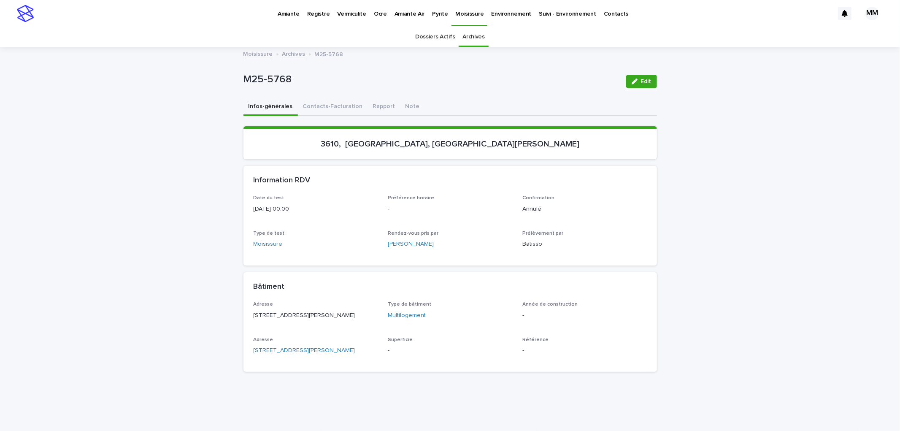
scroll to position [22, 0]
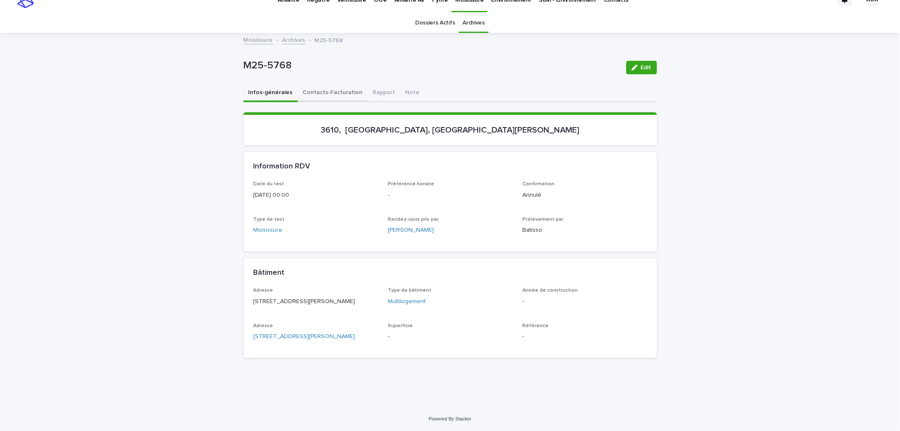
click at [332, 84] on button "Contacts-Facturation" at bounding box center [333, 93] width 70 height 18
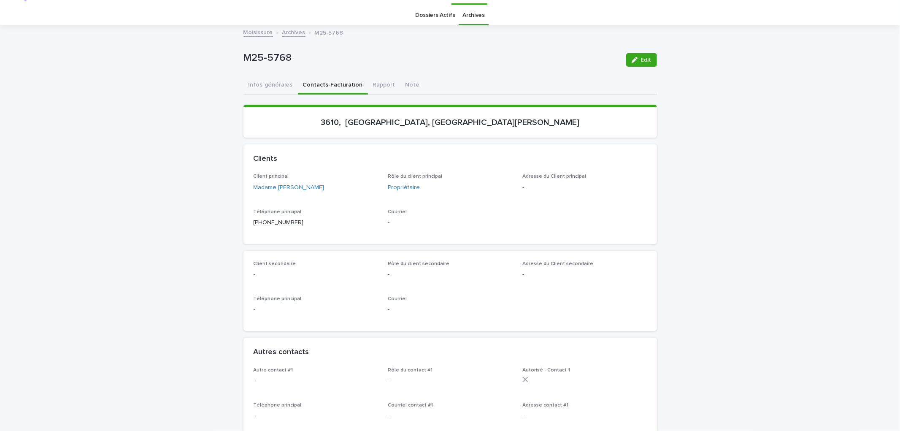
click at [301, 228] on div "Téléphone principal [PHONE_NUMBER]" at bounding box center [316, 221] width 125 height 25
click at [284, 225] on p "[PHONE_NUMBER]" at bounding box center [316, 222] width 125 height 9
click at [644, 54] on button "Edit" at bounding box center [641, 60] width 31 height 14
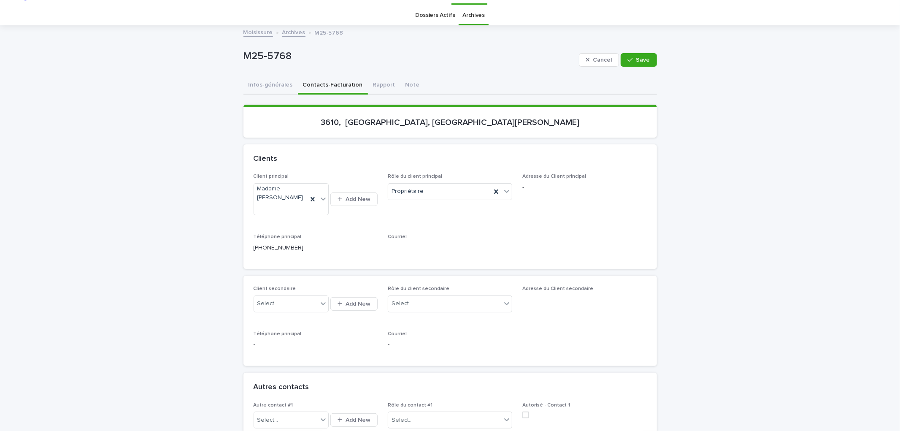
click at [295, 231] on div "Client principal Madame [PERSON_NAME] Add New Rôle du client principal Propriét…" at bounding box center [450, 215] width 393 height 85
click at [632, 60] on div "button" at bounding box center [632, 60] width 8 height 6
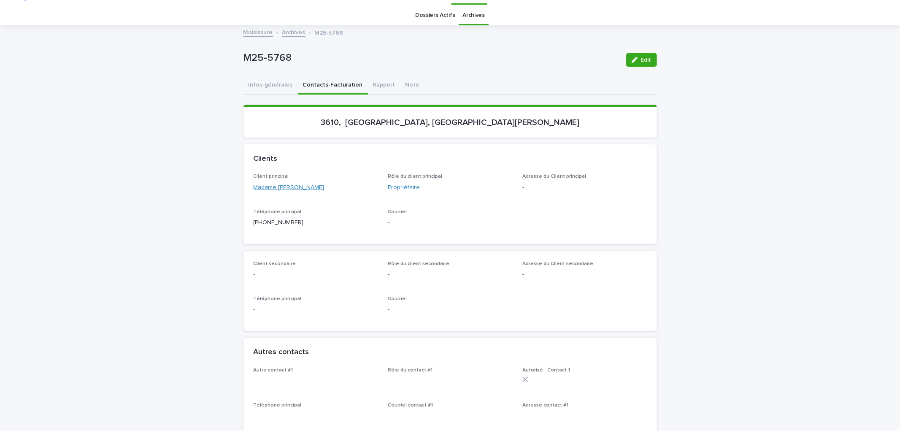
click at [282, 183] on link "Madame [PERSON_NAME]" at bounding box center [289, 187] width 71 height 9
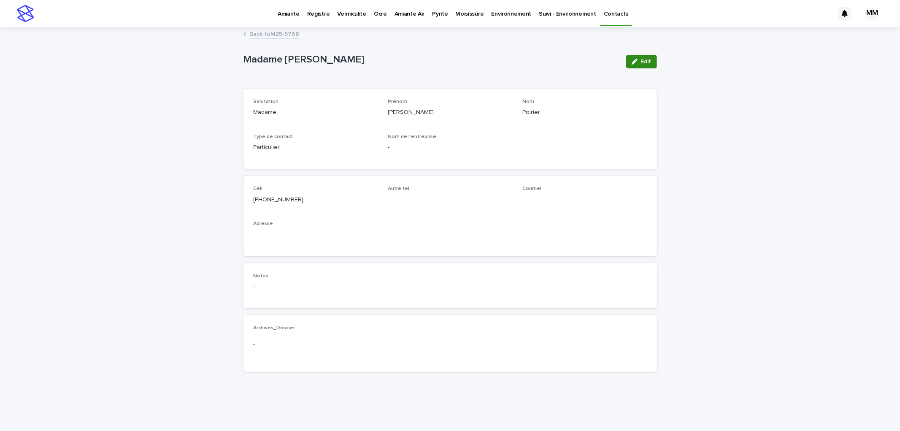
click at [648, 64] on button "Edit" at bounding box center [641, 62] width 31 height 14
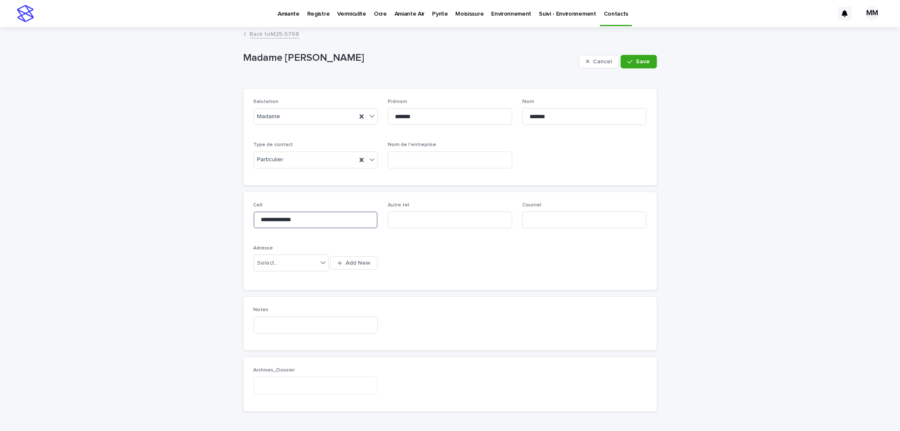
click at [307, 216] on input "**********" at bounding box center [316, 219] width 125 height 17
type input "**********"
click at [638, 63] on span "Save" at bounding box center [644, 62] width 14 height 6
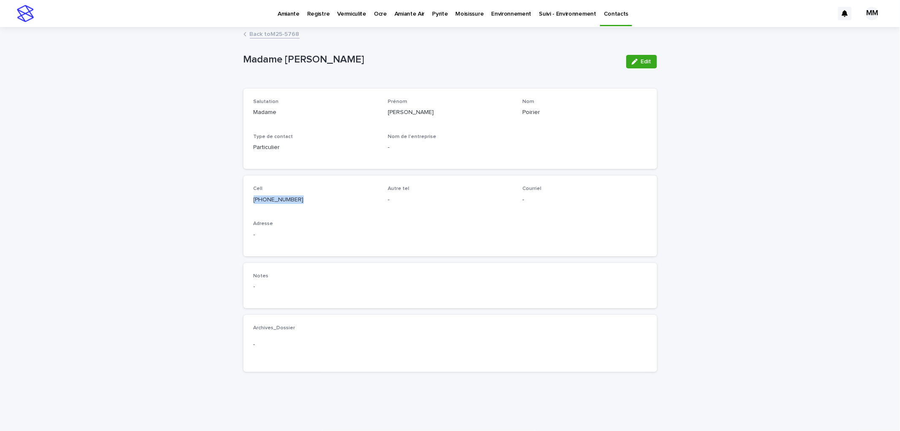
drag, startPoint x: 294, startPoint y: 204, endPoint x: 268, endPoint y: 199, distance: 26.7
click at [244, 203] on div "Cell [PHONE_NUMBER] Autre tel - Courriel - Adresse -" at bounding box center [451, 216] width 414 height 80
copy p "[PHONE_NUMBER]"
click at [279, 38] on link "Back to M25-5768" at bounding box center [275, 34] width 50 height 10
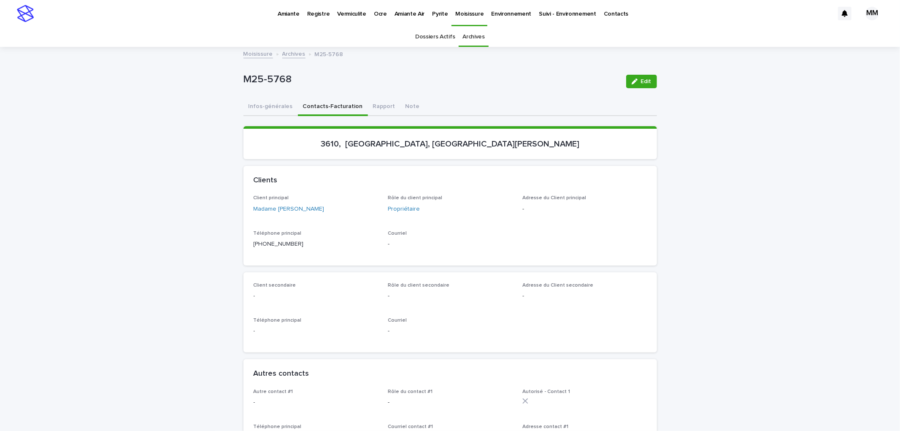
click at [433, 14] on p "Pyrite" at bounding box center [440, 9] width 16 height 18
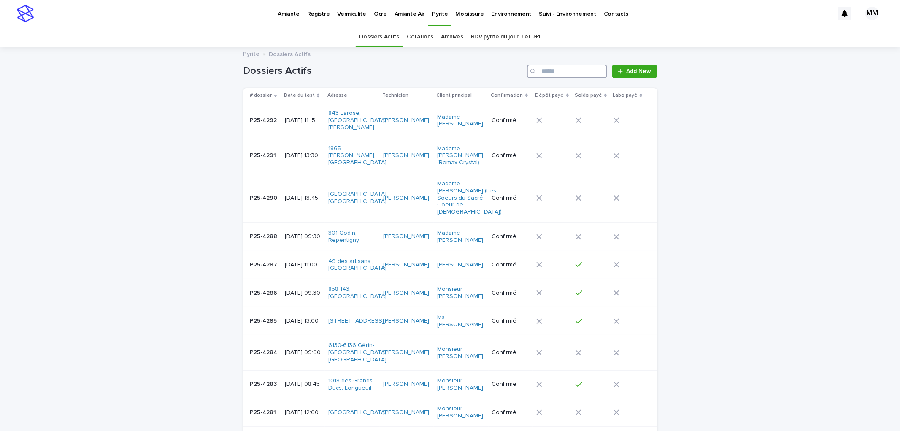
click at [550, 72] on input "Search" at bounding box center [567, 72] width 80 height 14
type input "*******"
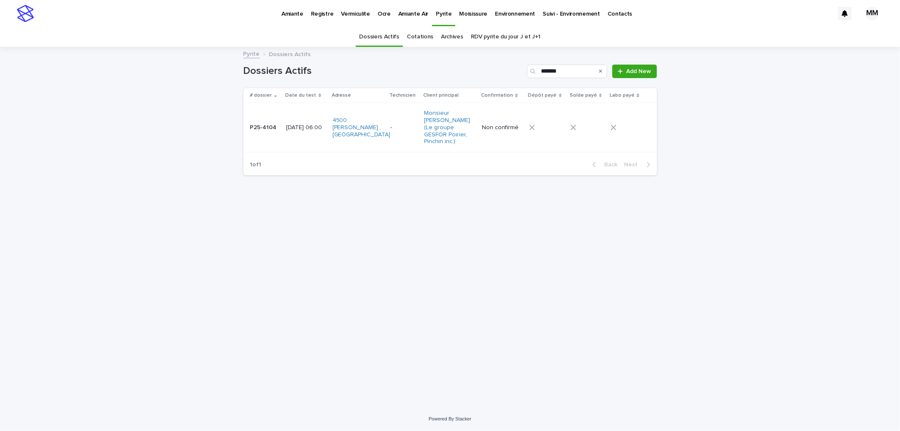
click at [325, 114] on td "[DATE] 06:00" at bounding box center [306, 127] width 46 height 49
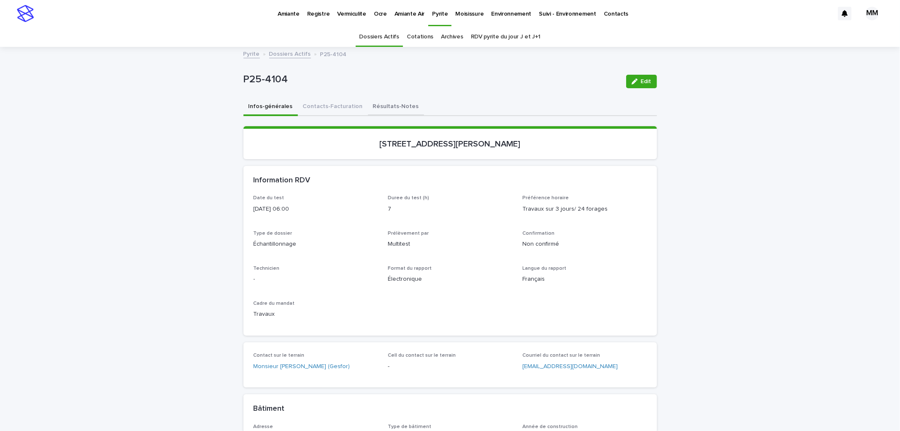
click at [404, 100] on button "Résultats-Notes" at bounding box center [396, 107] width 56 height 18
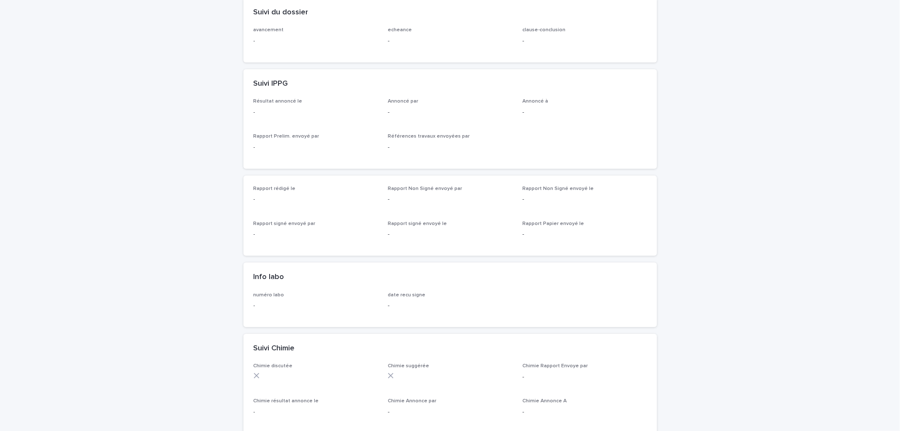
scroll to position [585, 0]
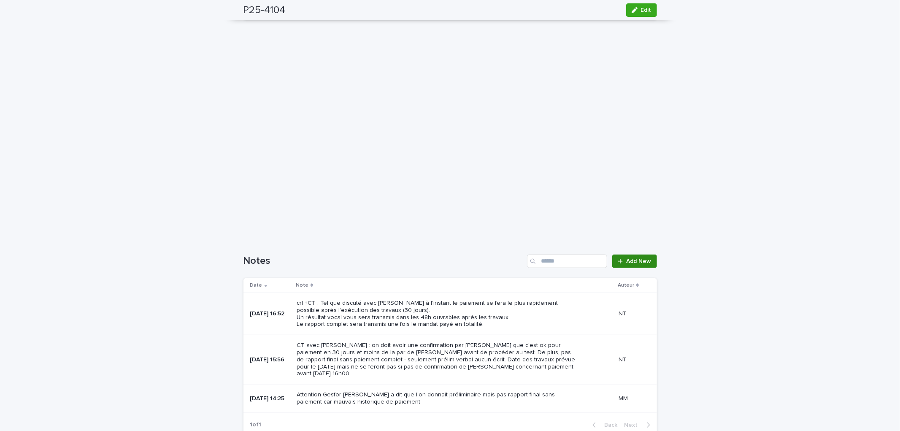
click at [645, 261] on span "Add New" at bounding box center [639, 261] width 25 height 6
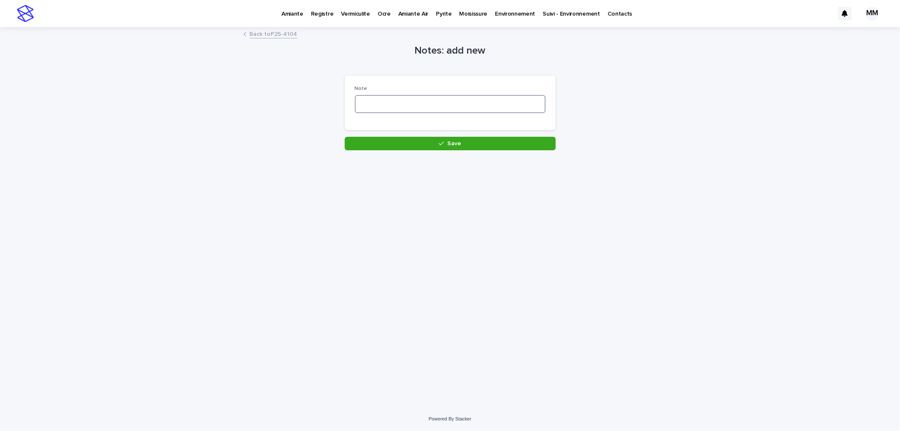
click at [445, 104] on textarea at bounding box center [450, 104] width 191 height 18
type textarea "*"
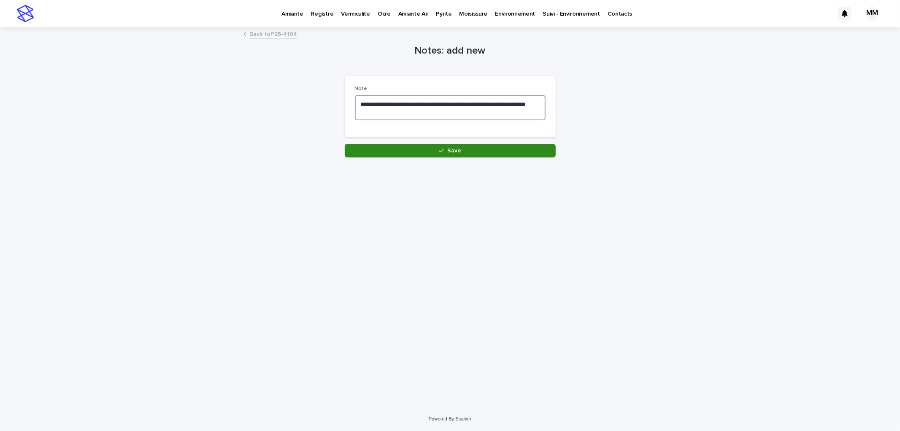
type textarea "**********"
drag, startPoint x: 477, startPoint y: 148, endPoint x: 466, endPoint y: 157, distance: 14.8
click at [476, 148] on button "Save" at bounding box center [450, 151] width 211 height 14
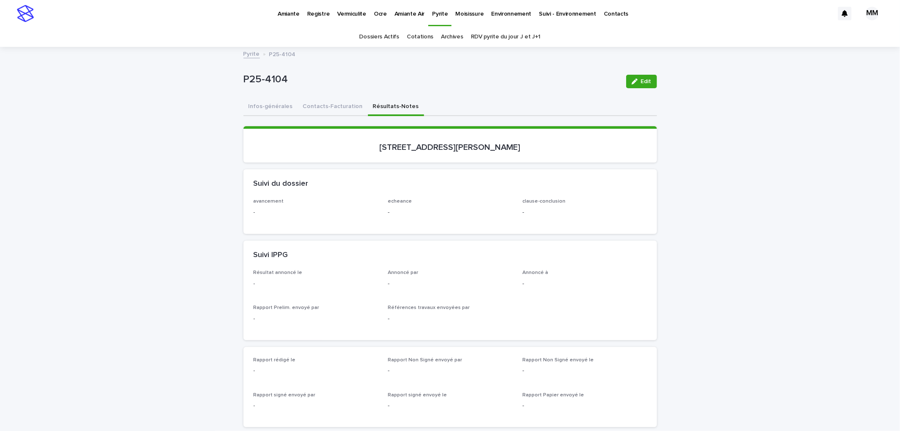
click at [494, 20] on link "Environnement" at bounding box center [512, 13] width 48 height 26
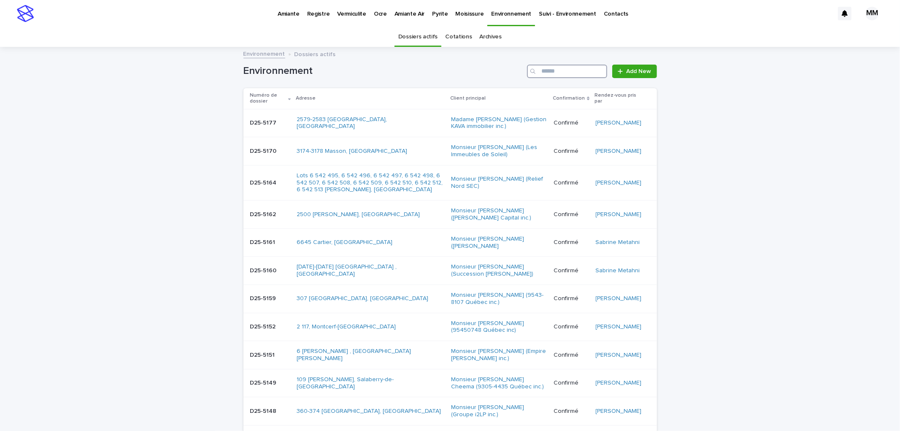
click at [577, 66] on input "Search" at bounding box center [567, 72] width 80 height 14
click at [287, 11] on p "Amiante" at bounding box center [289, 9] width 22 height 18
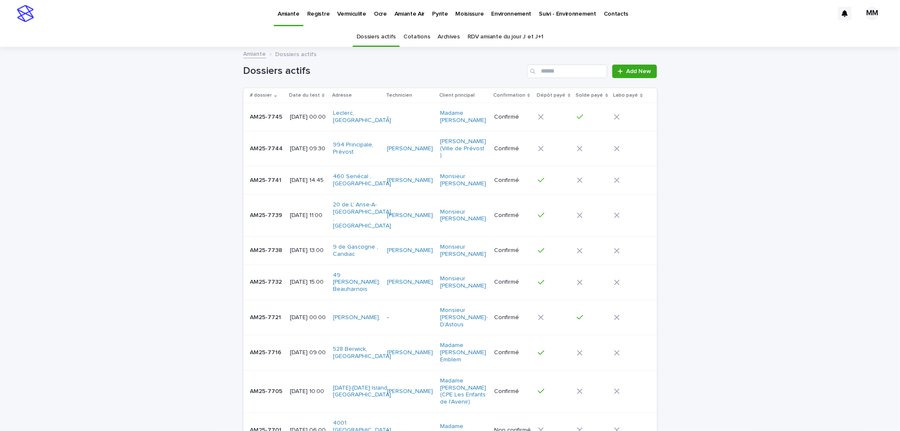
click at [412, 35] on link "Cotations" at bounding box center [417, 37] width 27 height 20
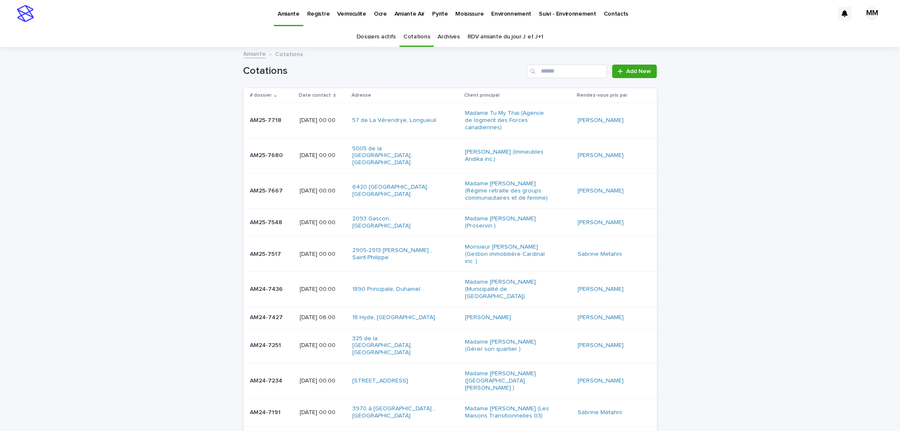
click at [284, 187] on p at bounding box center [271, 190] width 43 height 7
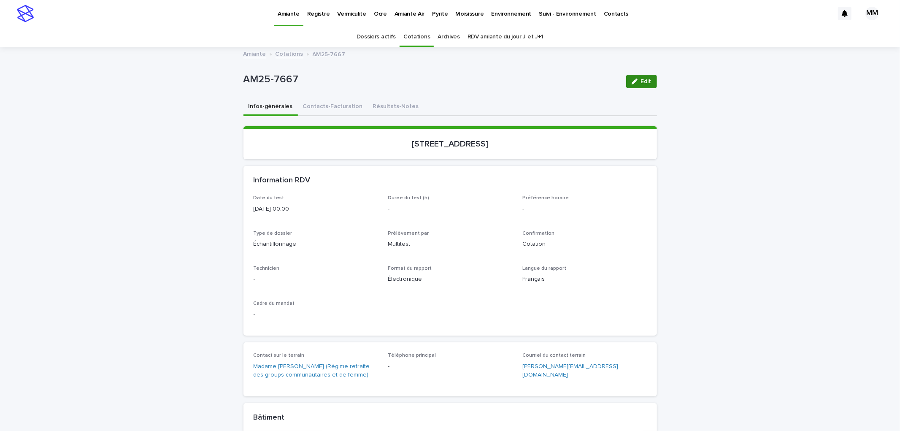
click at [632, 83] on icon "button" at bounding box center [635, 82] width 6 height 6
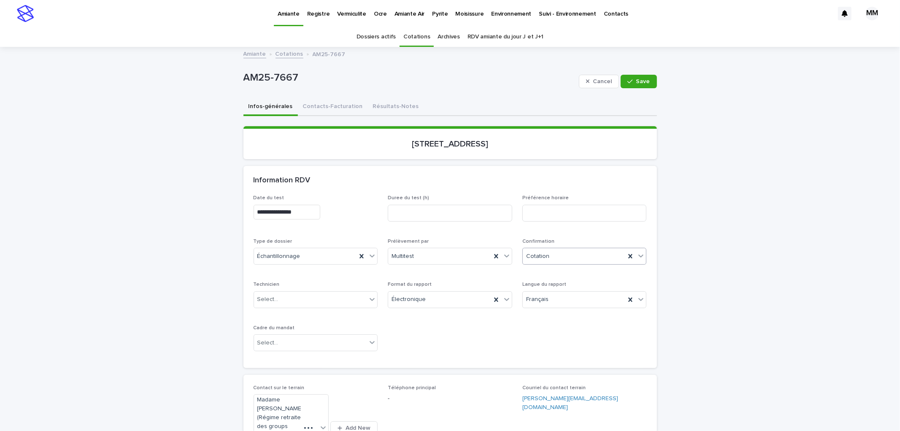
click at [566, 250] on div "Cotation" at bounding box center [574, 256] width 103 height 14
click at [547, 349] on div "Annulé" at bounding box center [582, 345] width 124 height 15
click at [634, 85] on button "Save" at bounding box center [639, 82] width 36 height 14
